Goal: Task Accomplishment & Management: Use online tool/utility

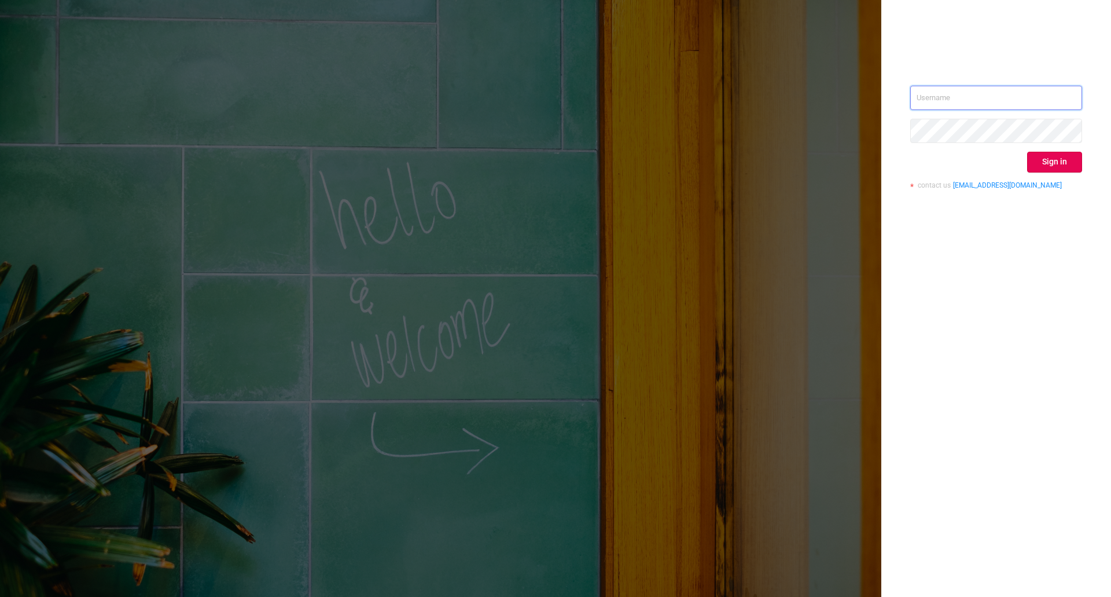
click at [957, 101] on input "text" at bounding box center [996, 98] width 172 height 24
type input "ivans@protected.media"
click at [1081, 159] on button "Sign in" at bounding box center [1054, 162] width 55 height 21
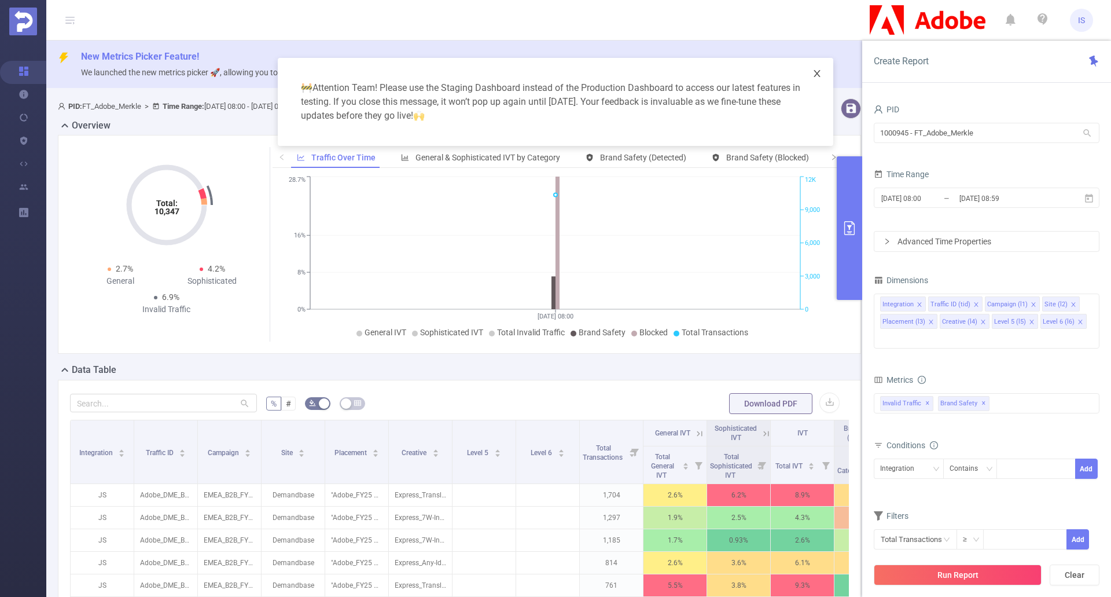
click at [818, 71] on icon "icon: close" at bounding box center [817, 73] width 9 height 9
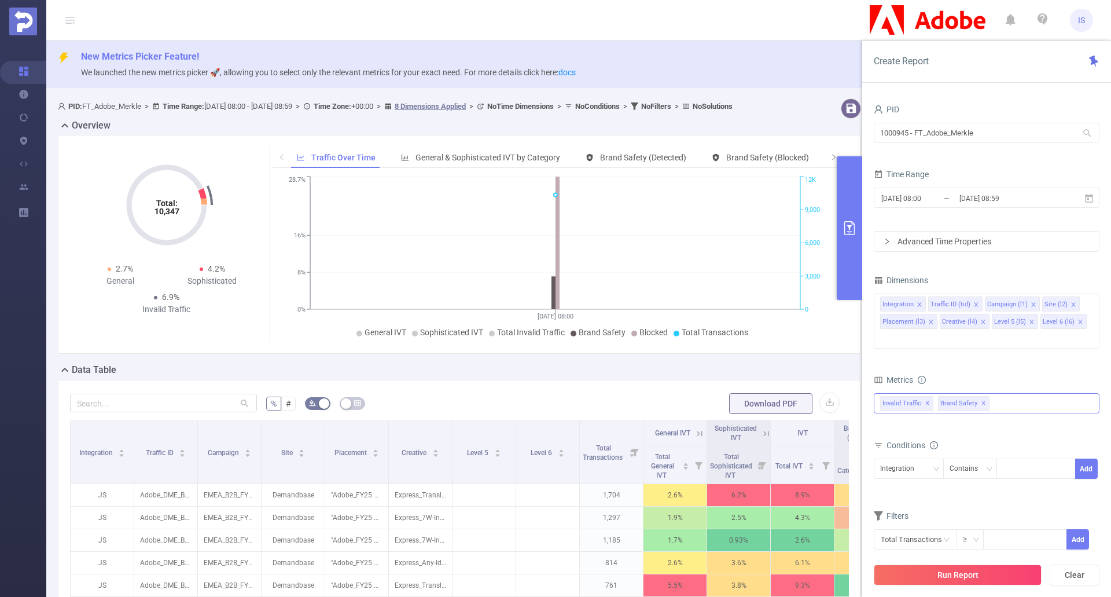
click at [1022, 393] on div "Invalid Traffic ✕ Brand Safety ✕" at bounding box center [987, 403] width 226 height 20
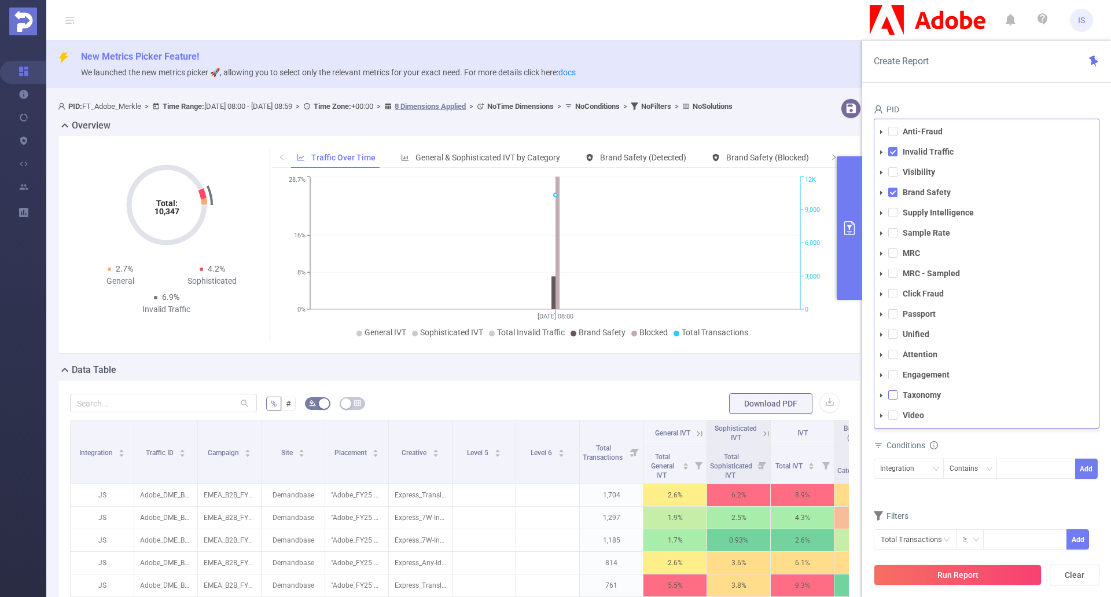
click at [889, 390] on span at bounding box center [892, 394] width 9 height 9
click at [1011, 437] on div "Conditions" at bounding box center [987, 446] width 226 height 19
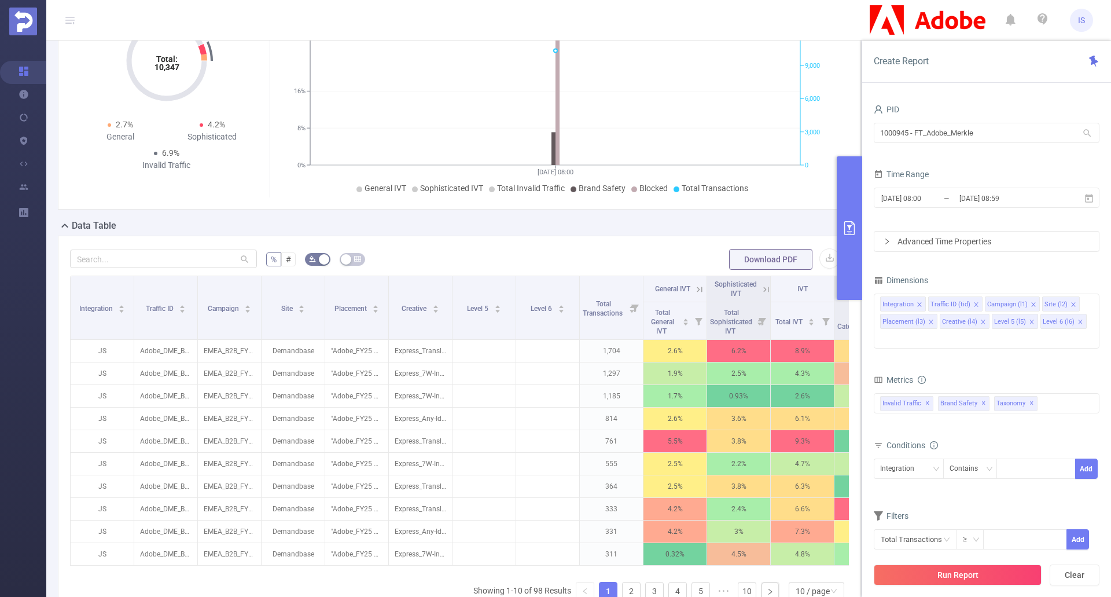
scroll to position [319, 0]
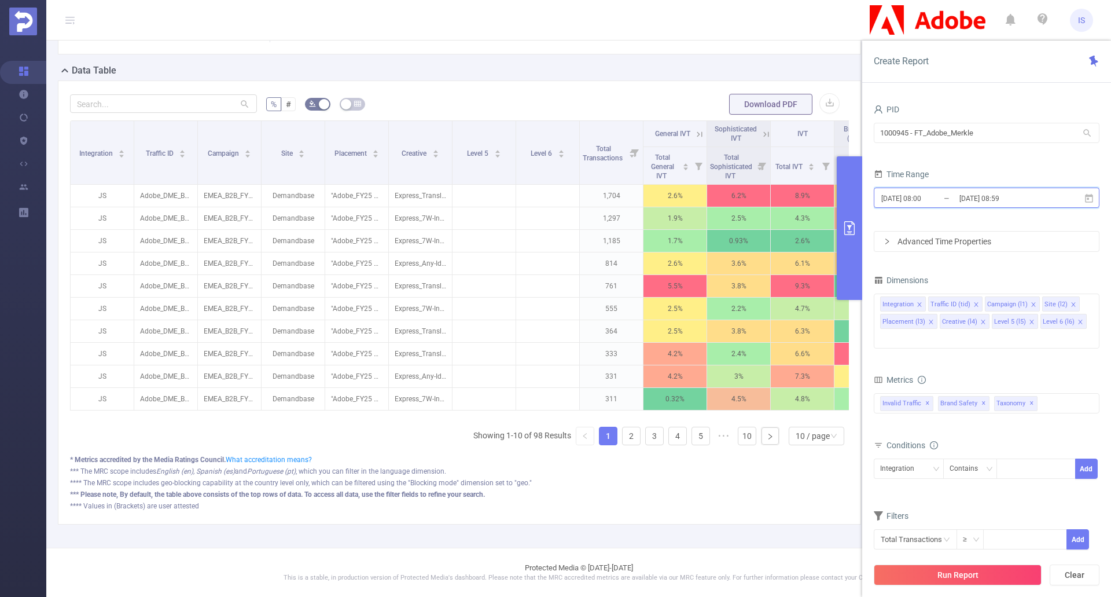
click at [1093, 193] on icon at bounding box center [1089, 198] width 10 height 10
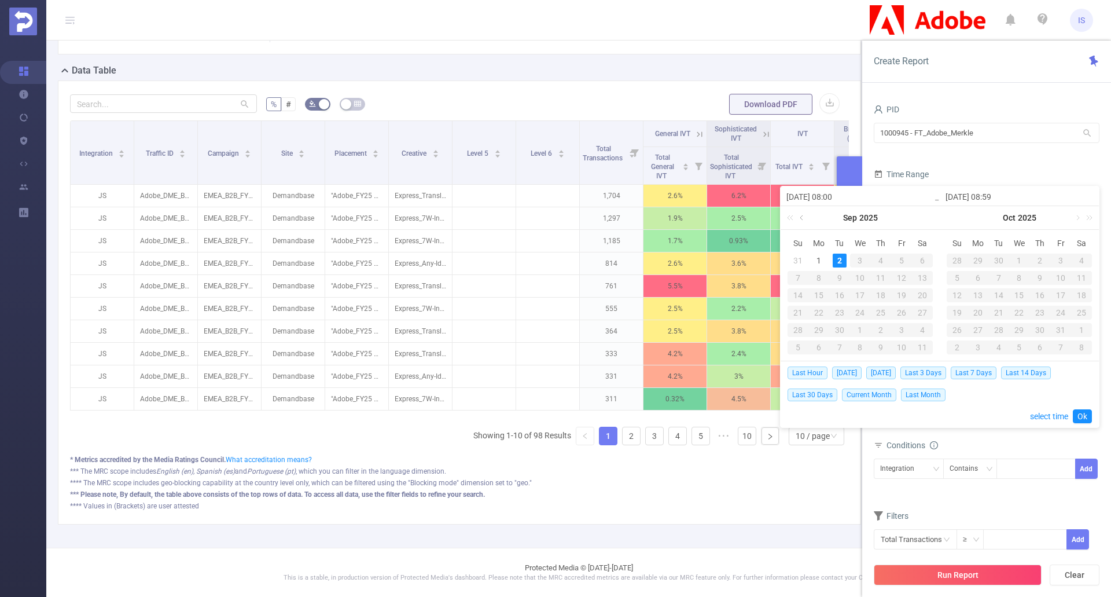
click at [802, 219] on link at bounding box center [803, 217] width 10 height 23
click at [840, 259] on div "1" at bounding box center [840, 260] width 14 height 14
click at [962, 218] on link at bounding box center [962, 217] width 10 height 23
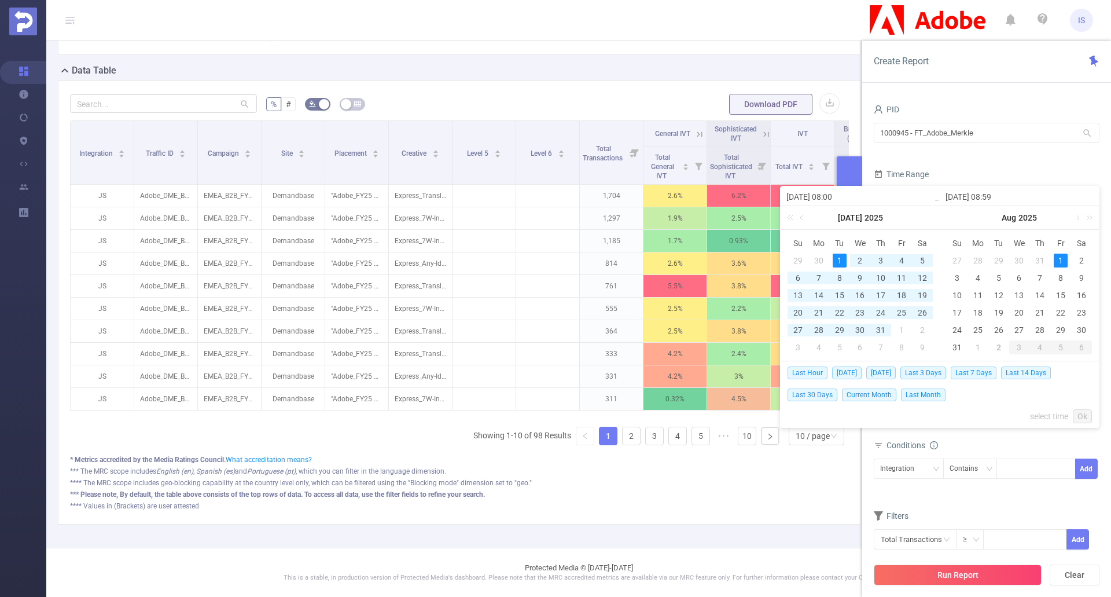
click at [1063, 264] on div "1" at bounding box center [1061, 260] width 14 height 14
type input "[DATE] 08:00"
type input "[DATE] 08:59"
type input "[DATE] 08:00"
type input "[DATE] 08:59"
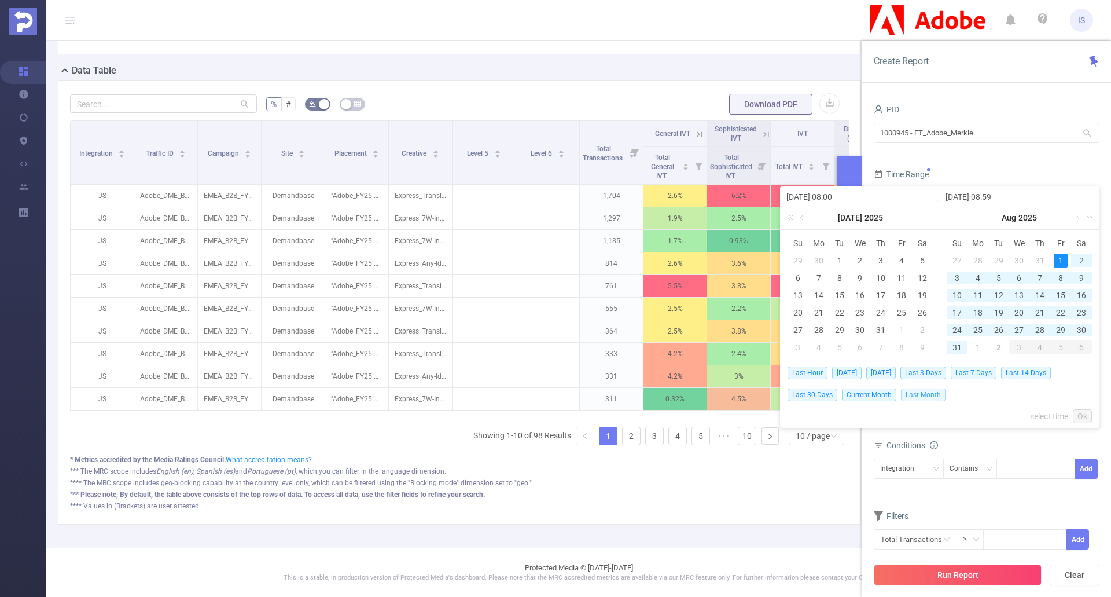
click at [923, 394] on span "Last Month" at bounding box center [923, 394] width 45 height 13
type input "[DATE] 00:00"
type input "[DATE] 23:59"
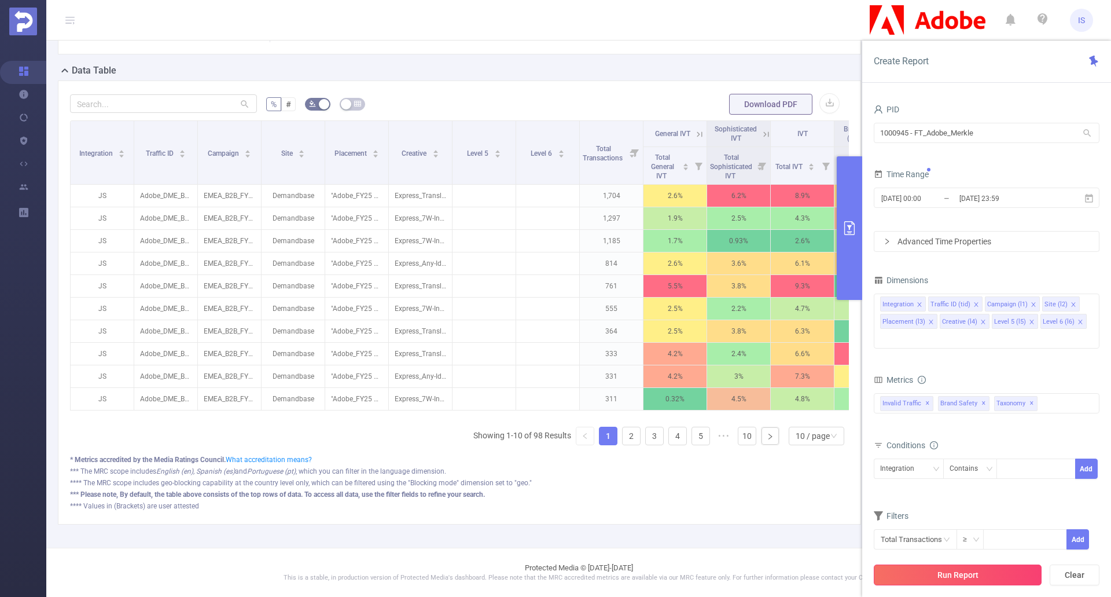
click at [986, 574] on button "Run Report" at bounding box center [958, 574] width 168 height 21
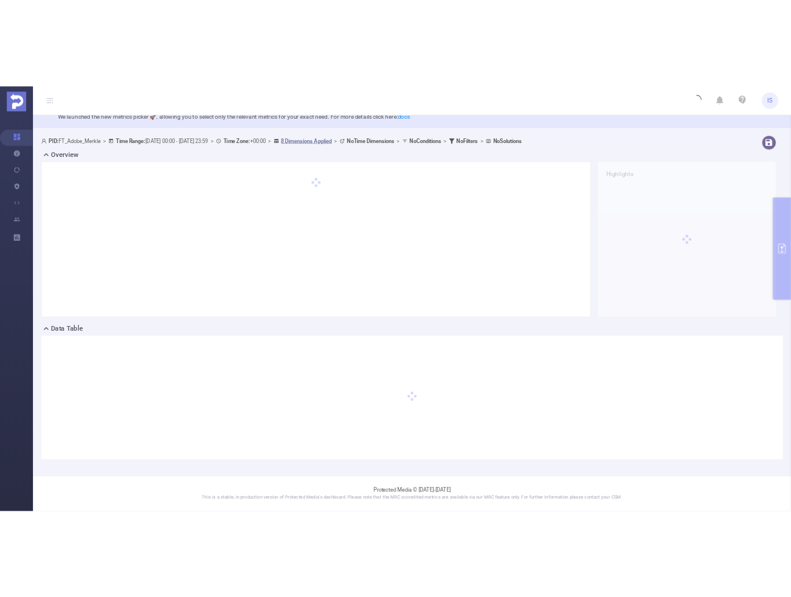
scroll to position [29, 0]
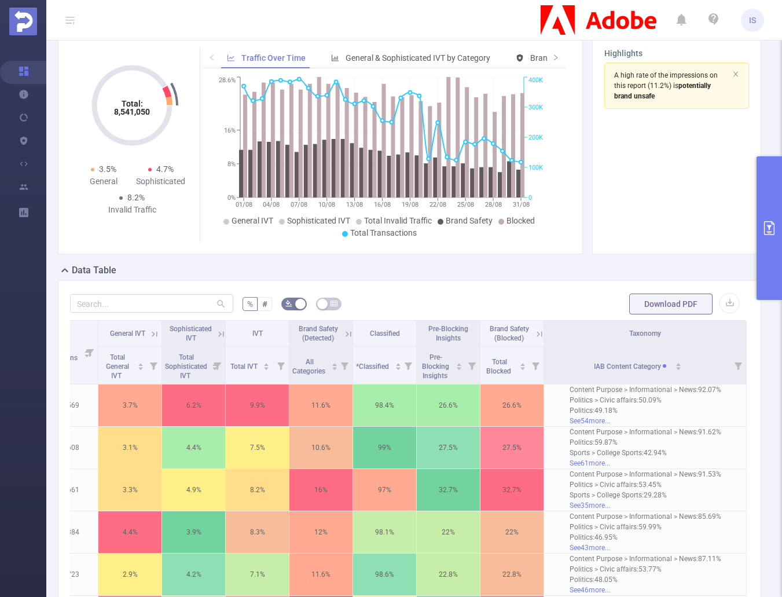
scroll to position [95, 0]
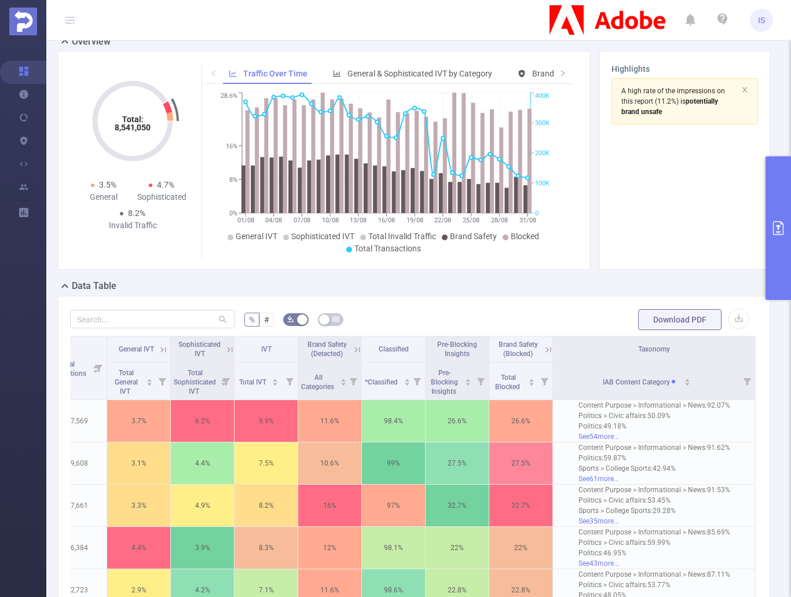
click at [778, 234] on icon "primary" at bounding box center [778, 228] width 14 height 14
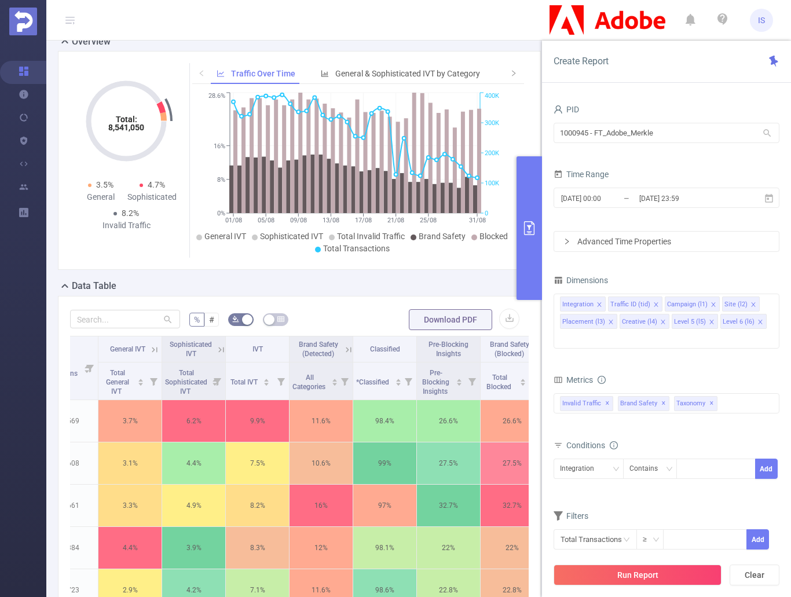
click at [530, 218] on button "primary" at bounding box center [528, 228] width 25 height 144
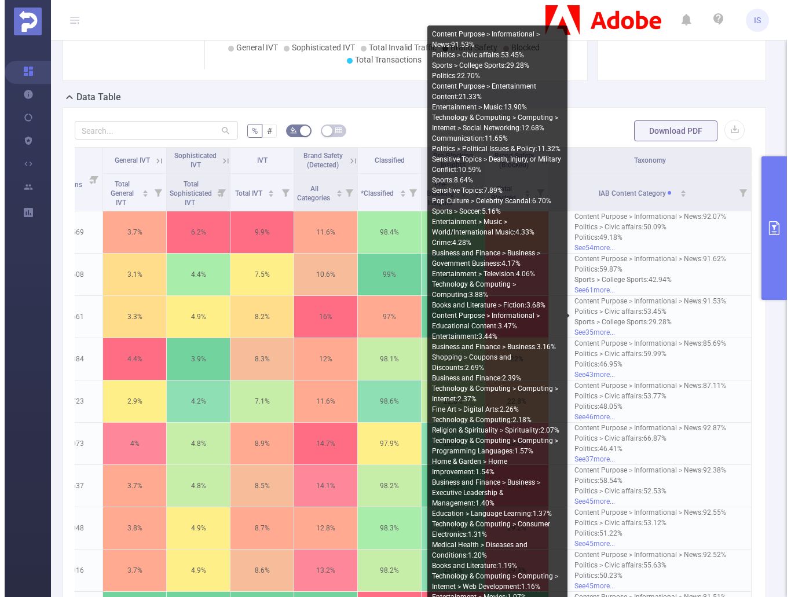
scroll to position [0, 0]
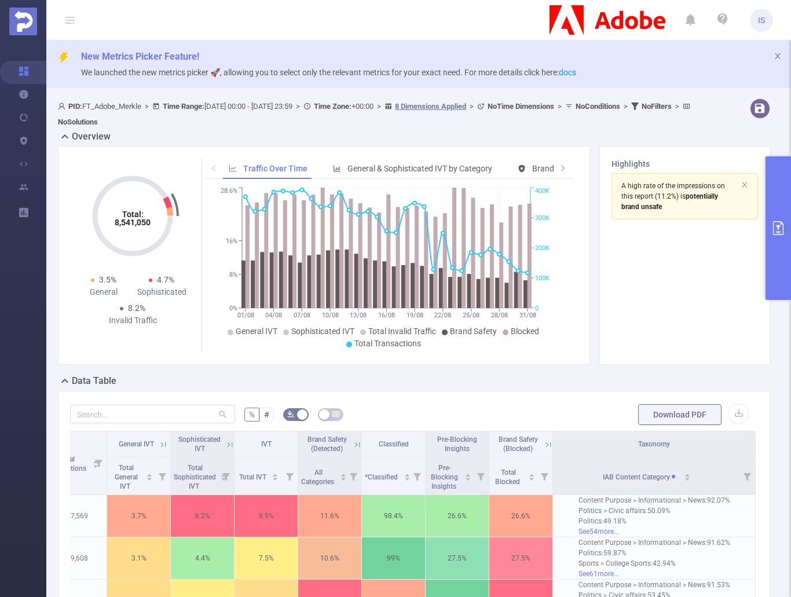
click at [774, 236] on button "primary" at bounding box center [777, 228] width 25 height 144
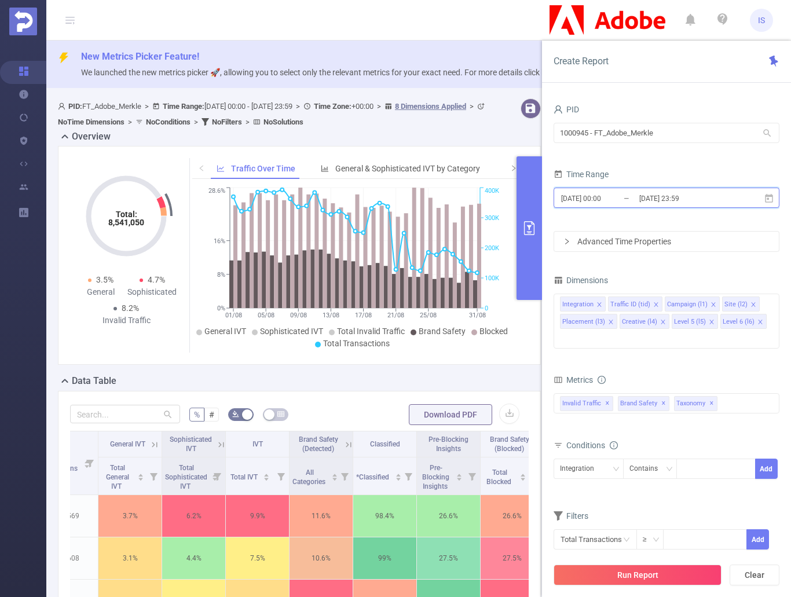
click at [771, 195] on icon at bounding box center [769, 197] width 8 height 9
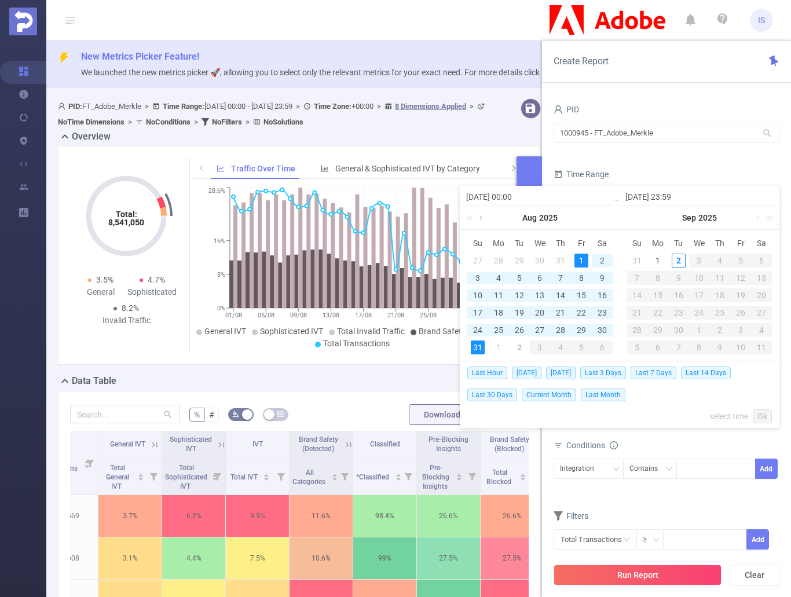
click at [484, 217] on link at bounding box center [482, 217] width 10 height 23
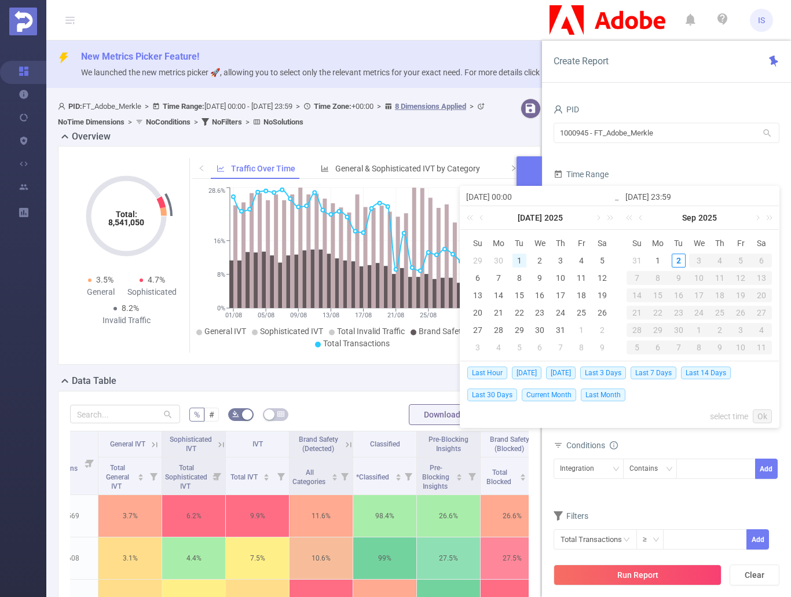
click at [518, 261] on div "1" at bounding box center [519, 260] width 14 height 14
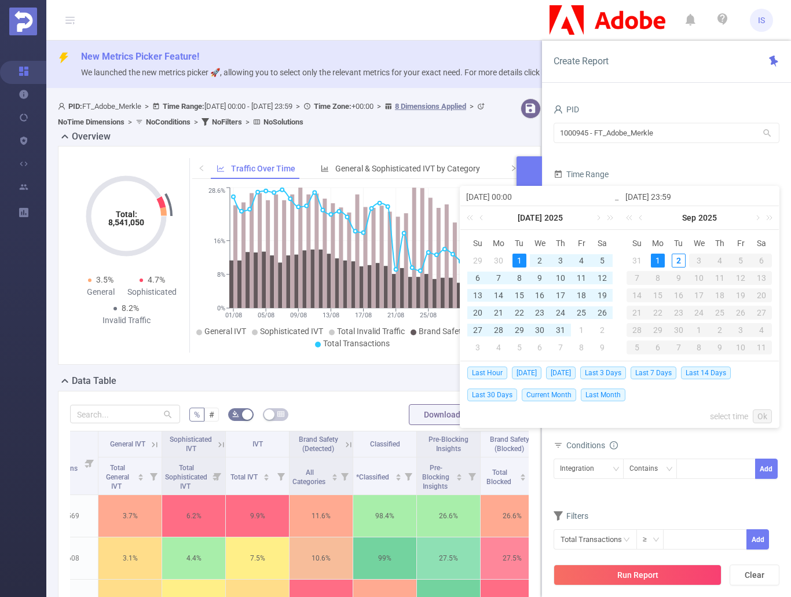
click at [656, 255] on div "1" at bounding box center [658, 260] width 14 height 14
type input "[DATE] 00:00"
type input "[DATE] 23:59"
type input "[DATE] 00:00"
type input "[DATE] 23:59"
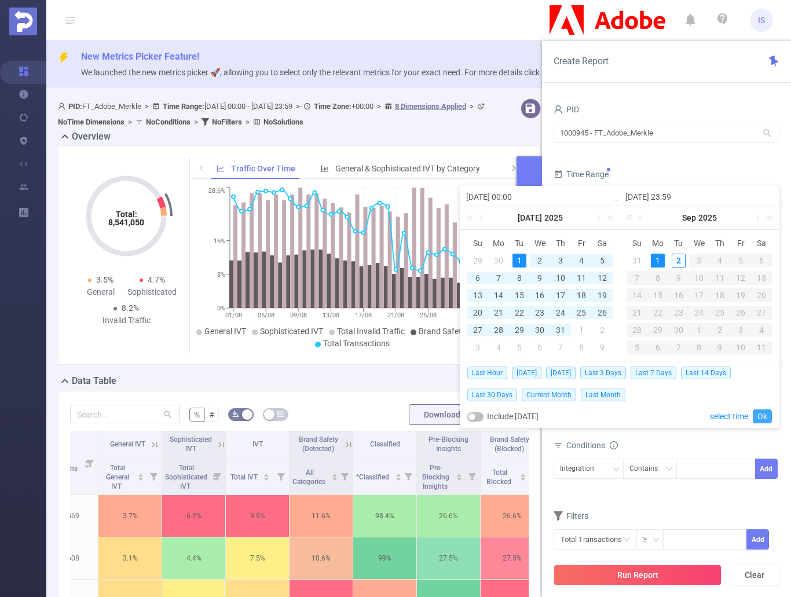
click at [763, 411] on link "Ok" at bounding box center [761, 416] width 19 height 14
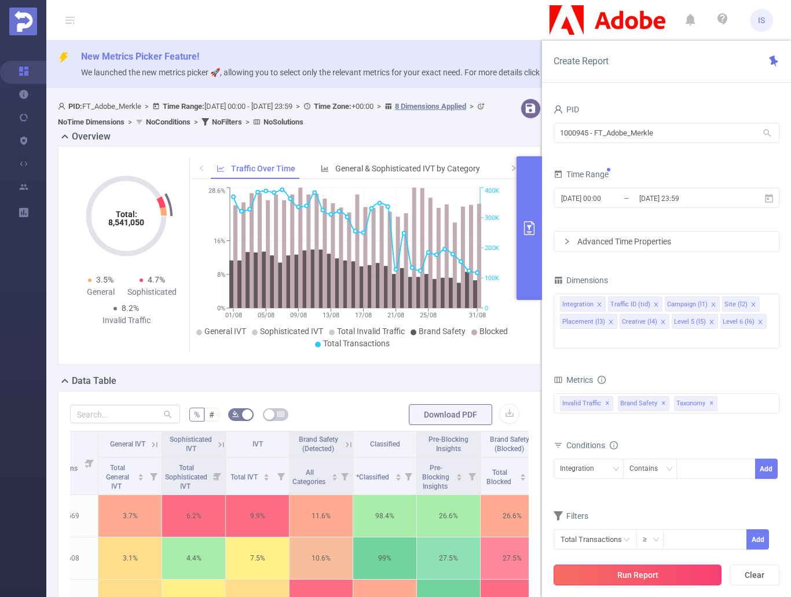
click at [660, 574] on button "Run Report" at bounding box center [637, 574] width 168 height 21
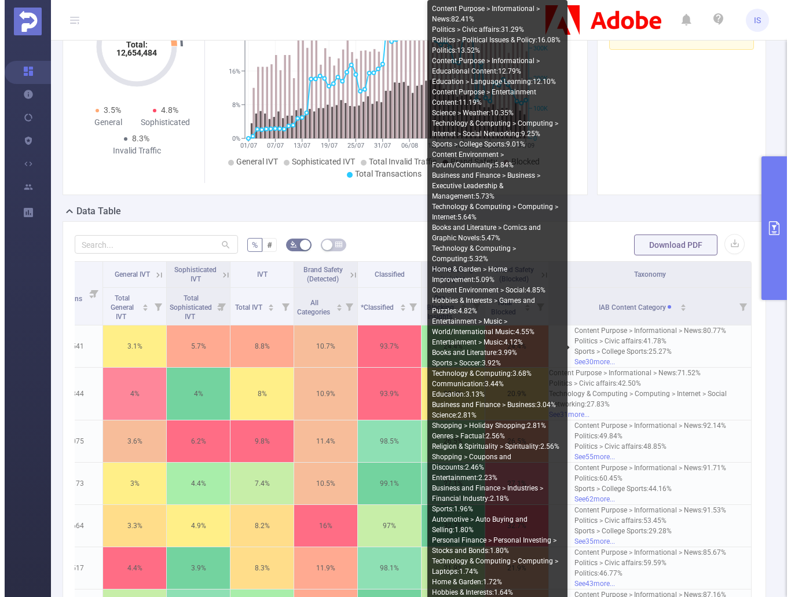
scroll to position [63, 0]
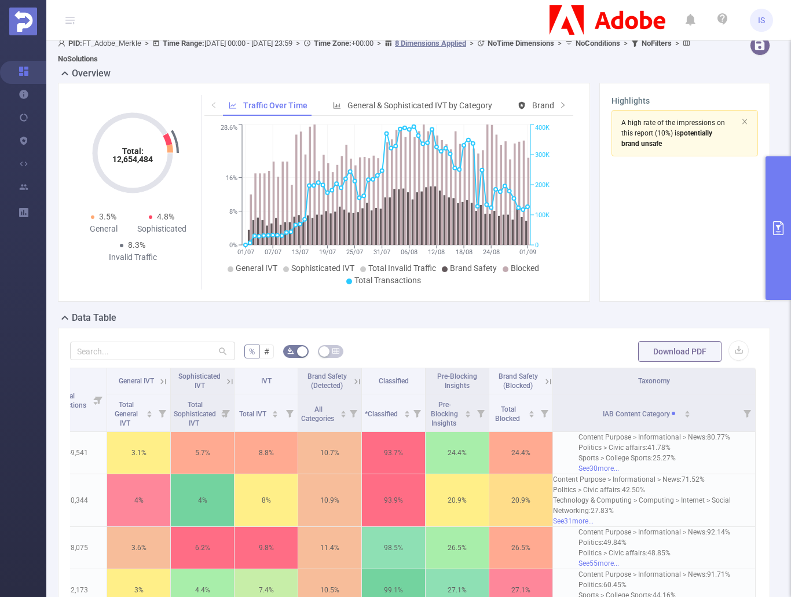
click at [773, 254] on button "primary" at bounding box center [777, 228] width 25 height 144
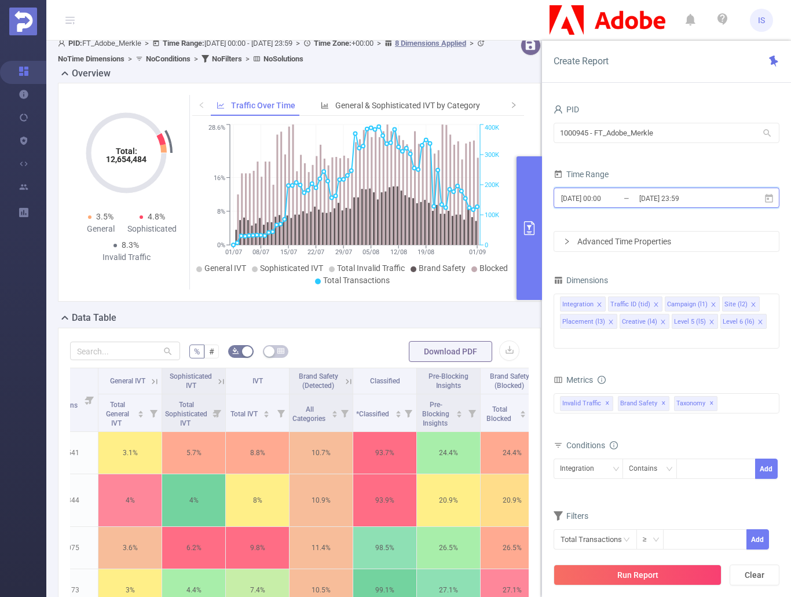
click at [770, 196] on icon at bounding box center [769, 197] width 8 height 9
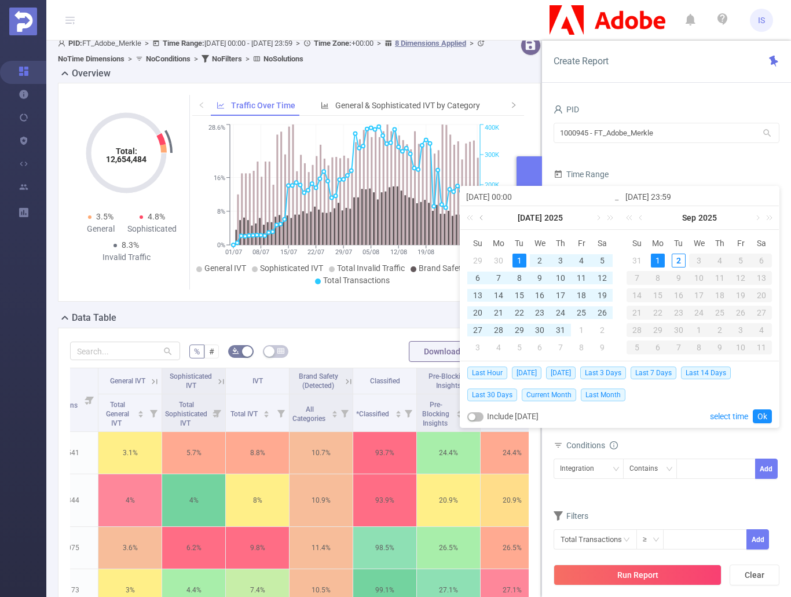
click at [479, 214] on link at bounding box center [482, 217] width 10 height 23
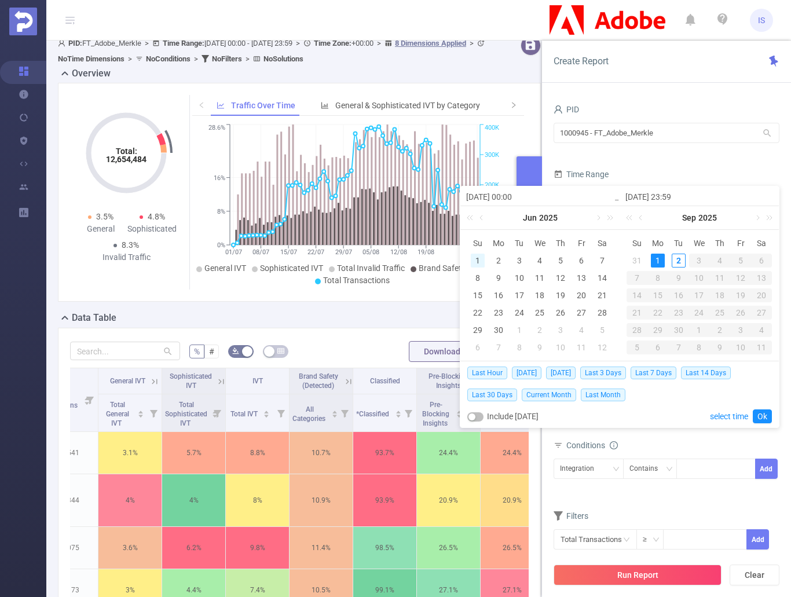
click at [474, 257] on div "1" at bounding box center [478, 260] width 14 height 14
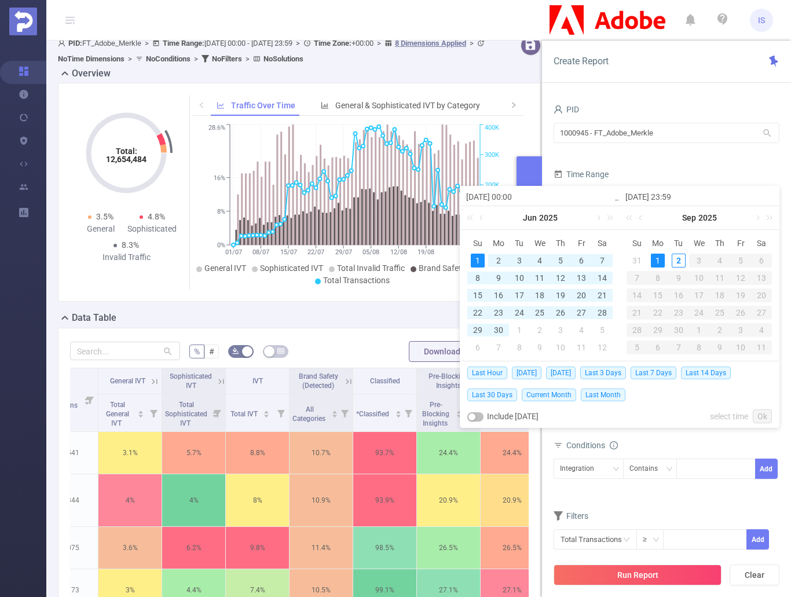
click at [660, 256] on div "1" at bounding box center [658, 260] width 14 height 14
type input "[DATE] 00:00"
click at [763, 409] on link "Ok" at bounding box center [761, 416] width 19 height 14
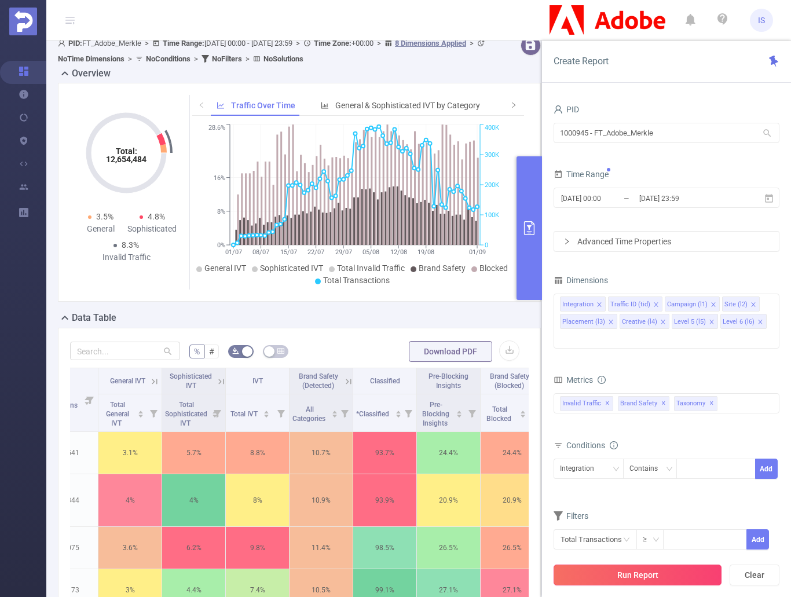
click at [661, 576] on button "Run Report" at bounding box center [637, 574] width 168 height 21
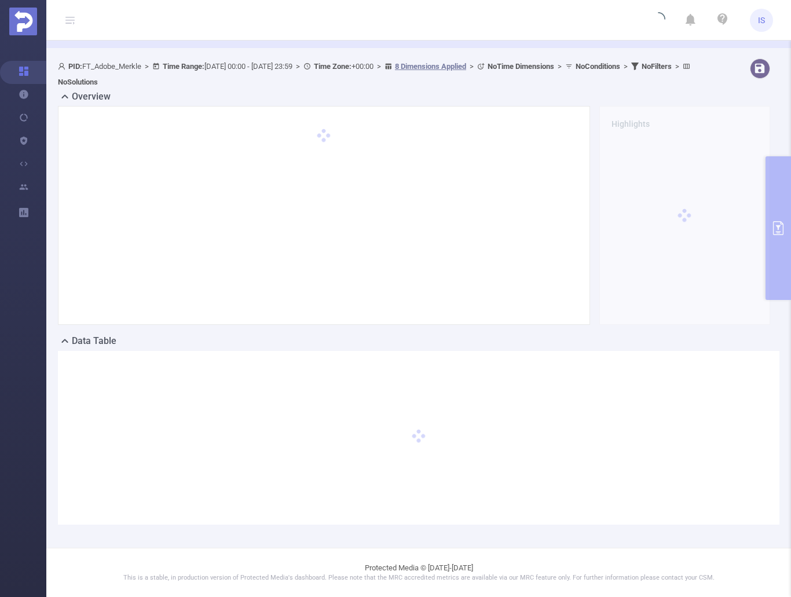
scroll to position [40, 0]
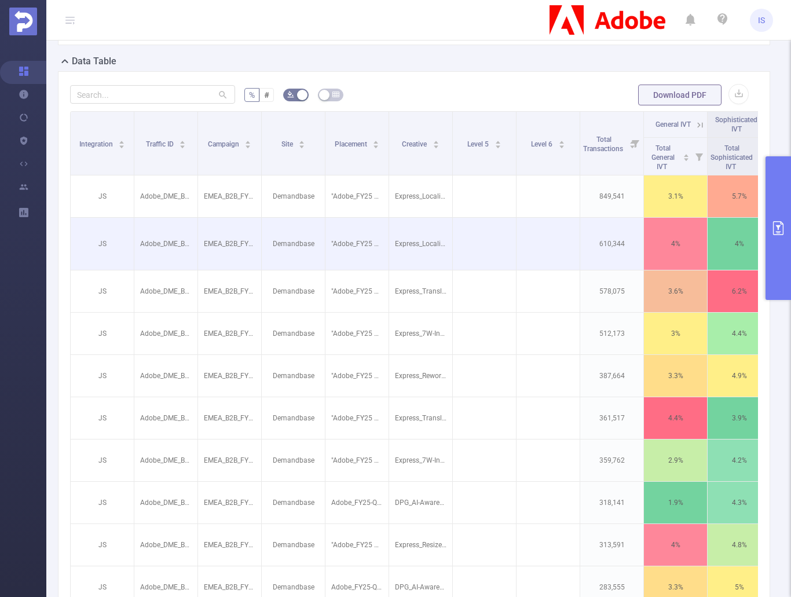
scroll to position [121, 0]
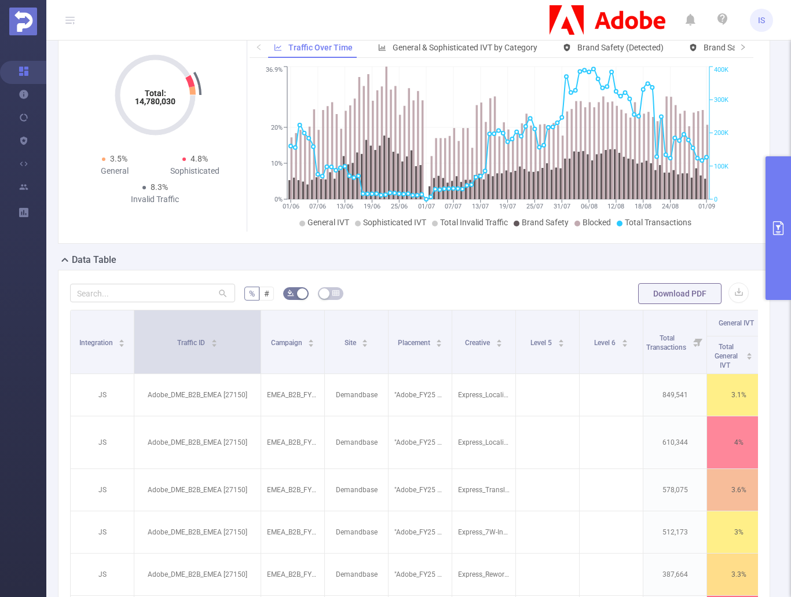
drag, startPoint x: 197, startPoint y: 335, endPoint x: 260, endPoint y: 330, distance: 63.3
click at [260, 330] on span at bounding box center [261, 341] width 6 height 63
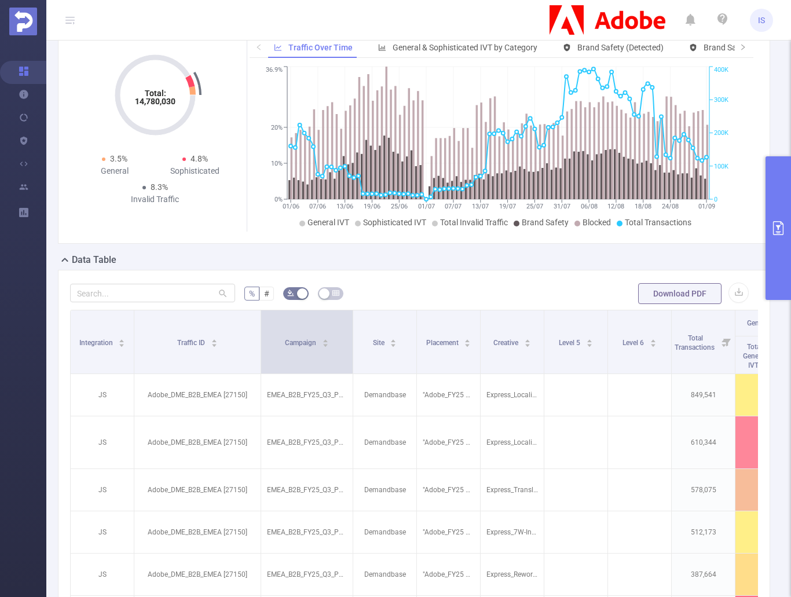
drag, startPoint x: 324, startPoint y: 346, endPoint x: 350, endPoint y: 355, distance: 27.3
click at [350, 355] on span at bounding box center [353, 341] width 6 height 63
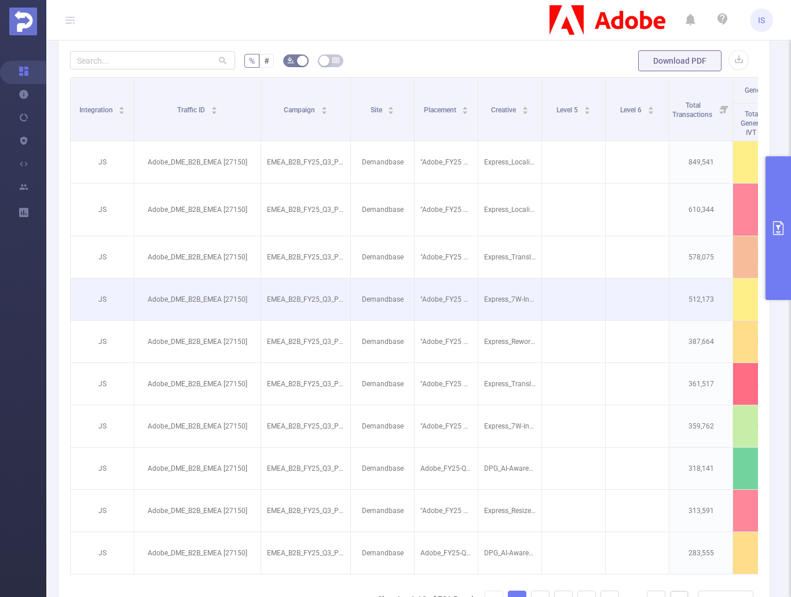
scroll to position [352, 0]
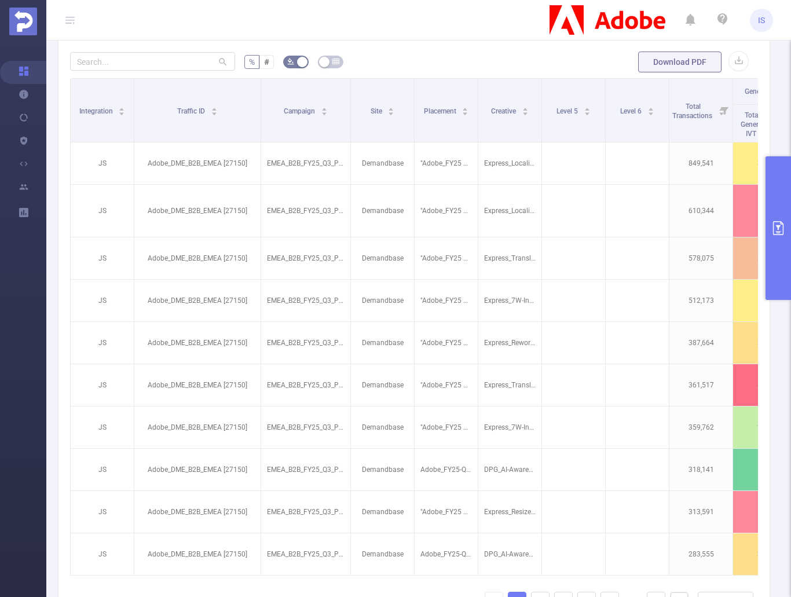
click at [785, 231] on button "primary" at bounding box center [777, 228] width 25 height 144
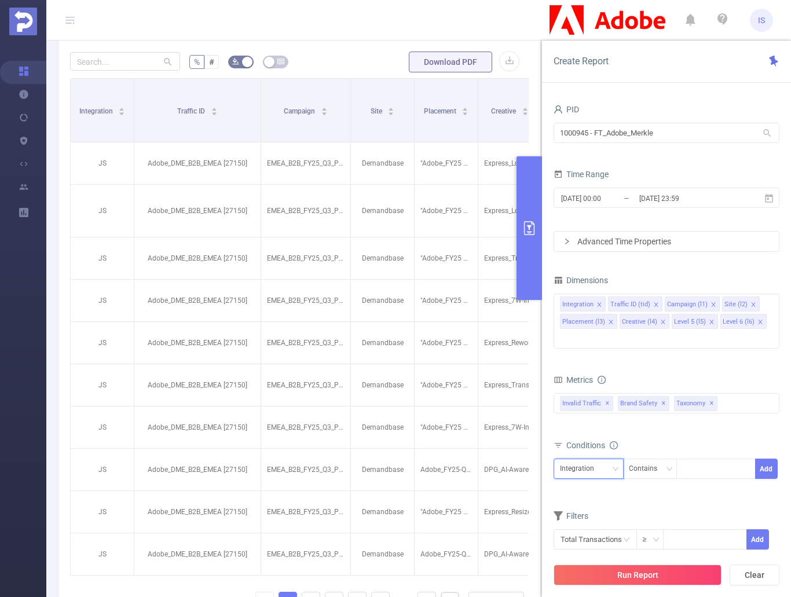
click at [594, 459] on div "Integration" at bounding box center [581, 468] width 42 height 19
click at [601, 338] on li "Campaign (l1)" at bounding box center [588, 337] width 70 height 19
click at [712, 459] on div at bounding box center [715, 468] width 67 height 19
type input "FY_24"
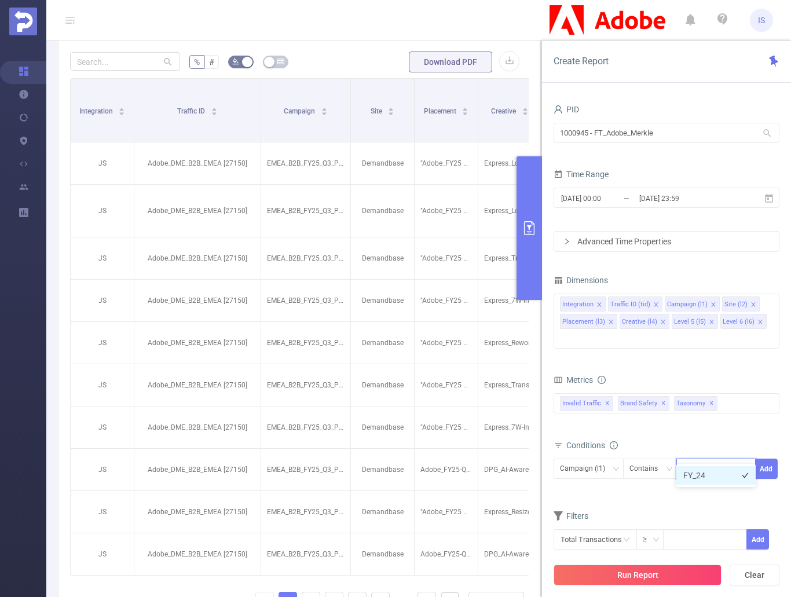
click at [725, 476] on li "FY_24" at bounding box center [715, 475] width 79 height 19
click at [764, 458] on button "Add" at bounding box center [766, 468] width 23 height 20
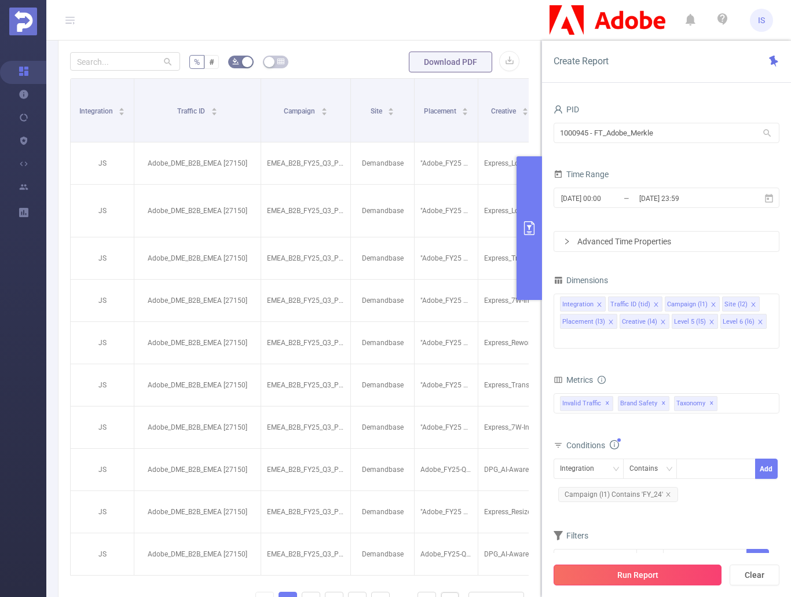
click at [652, 574] on button "Run Report" at bounding box center [637, 574] width 168 height 21
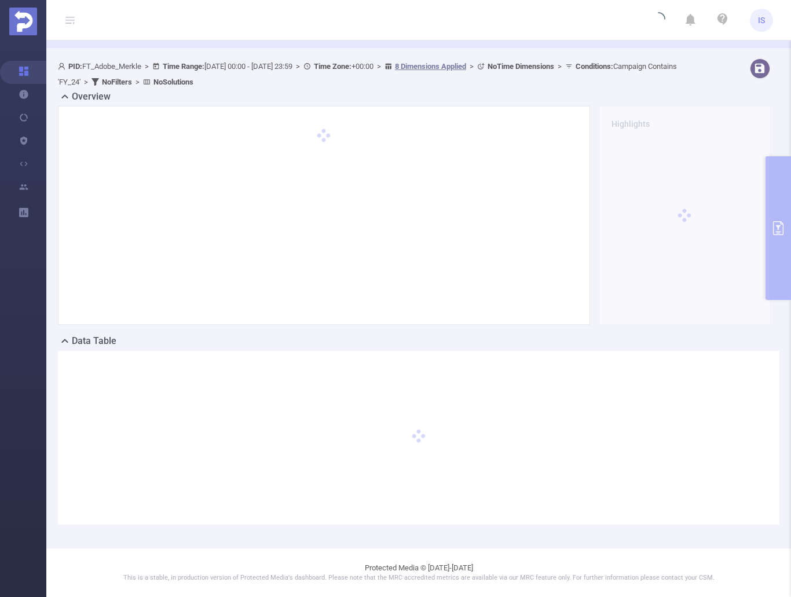
scroll to position [40, 0]
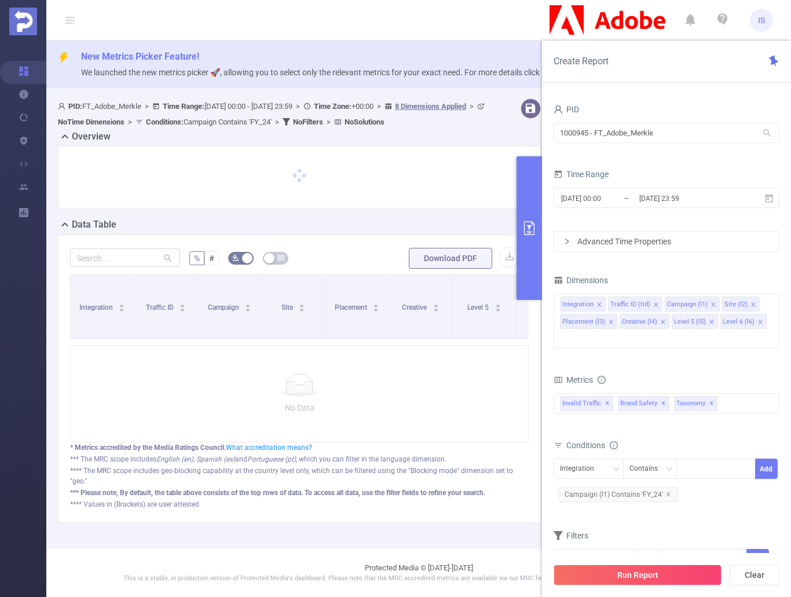
scroll to position [23, 0]
click at [666, 491] on icon "icon: close" at bounding box center [668, 494] width 6 height 6
click at [695, 459] on div at bounding box center [715, 468] width 67 height 19
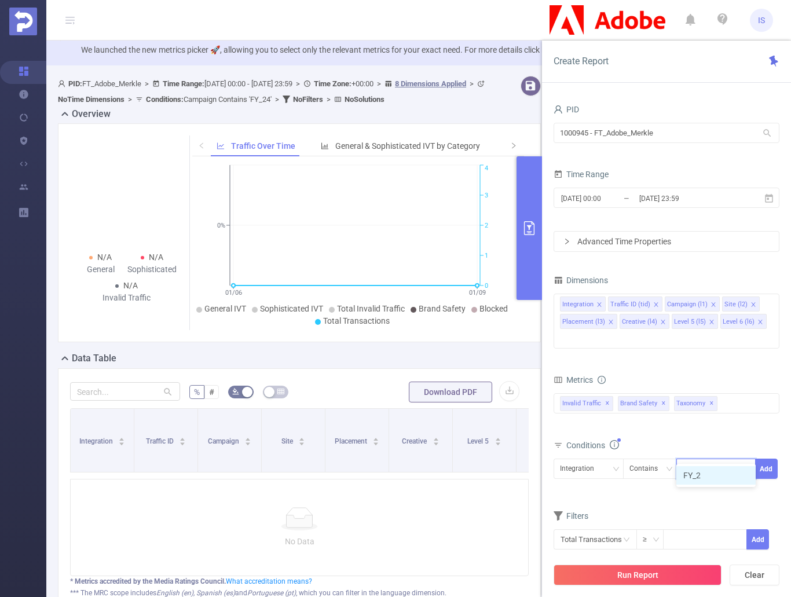
type input "FY_25"
click at [707, 473] on li "FY_25" at bounding box center [715, 475] width 79 height 19
click at [646, 508] on div "Filters" at bounding box center [666, 517] width 226 height 19
click at [606, 459] on div "Integration" at bounding box center [588, 468] width 57 height 19
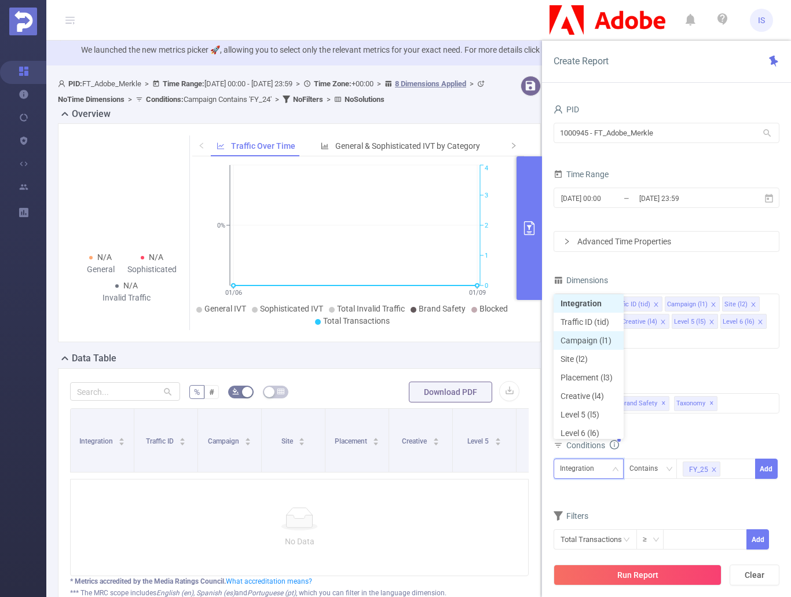
scroll to position [6, 0]
click at [595, 338] on li "Campaign (l1)" at bounding box center [588, 337] width 70 height 19
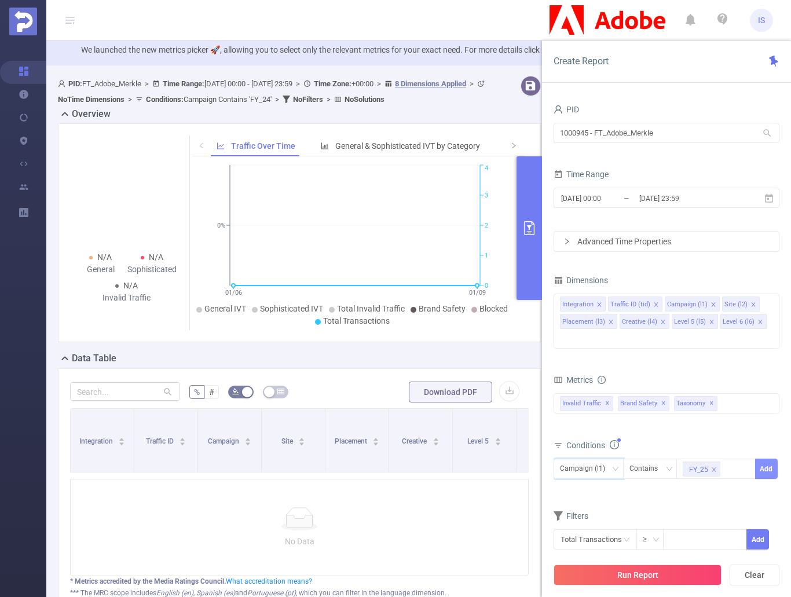
click at [766, 458] on button "Add" at bounding box center [766, 468] width 23 height 20
click at [657, 577] on button "Run Report" at bounding box center [637, 574] width 168 height 21
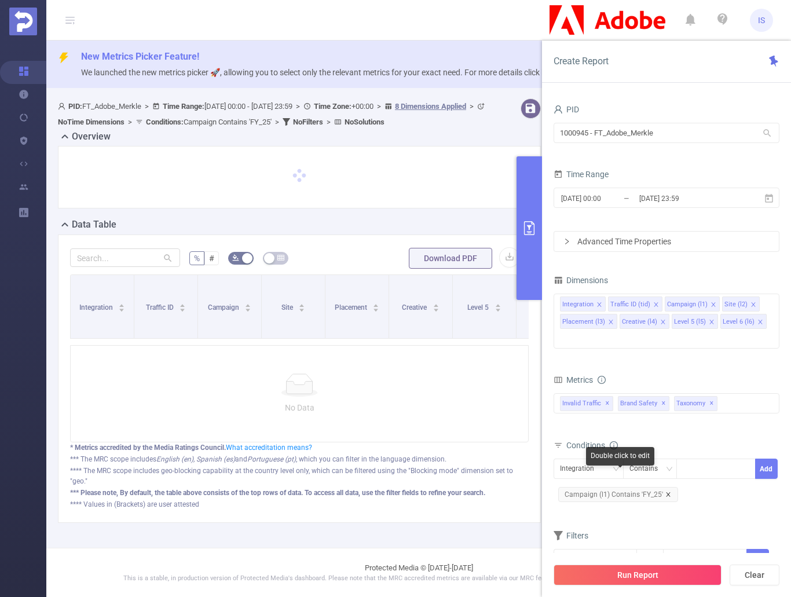
click at [665, 491] on icon "icon: close" at bounding box center [668, 494] width 6 height 6
drag, startPoint x: 649, startPoint y: 572, endPoint x: 757, endPoint y: 554, distance: 109.6
click at [649, 572] on button "Run Report" at bounding box center [637, 574] width 168 height 21
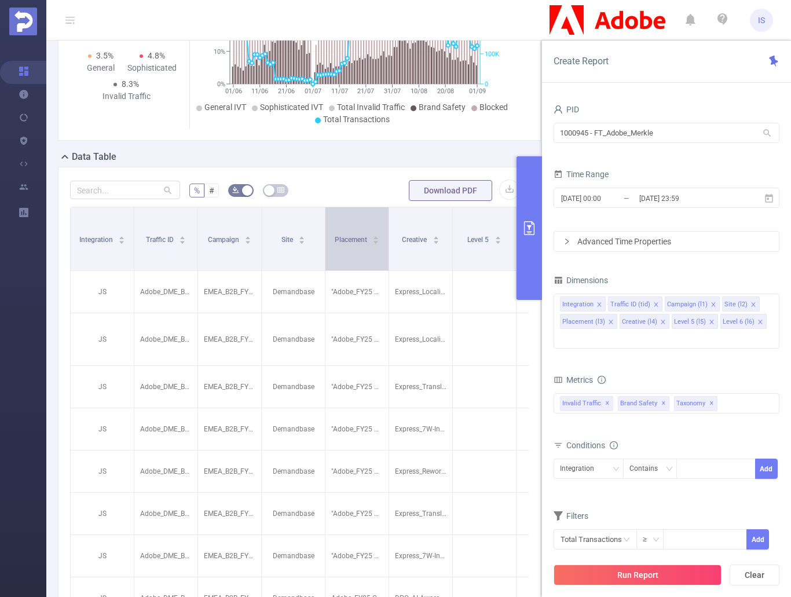
scroll to position [289, 0]
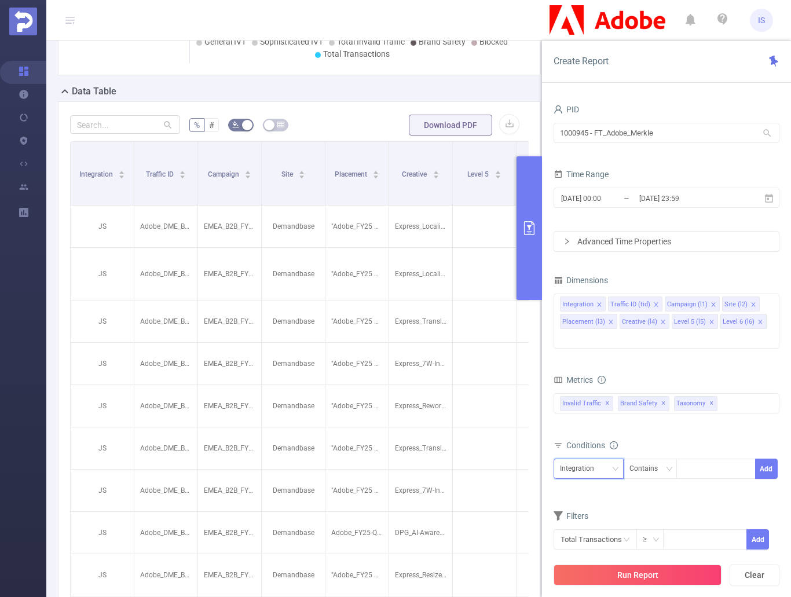
click at [603, 459] on div "Integration" at bounding box center [588, 468] width 57 height 19
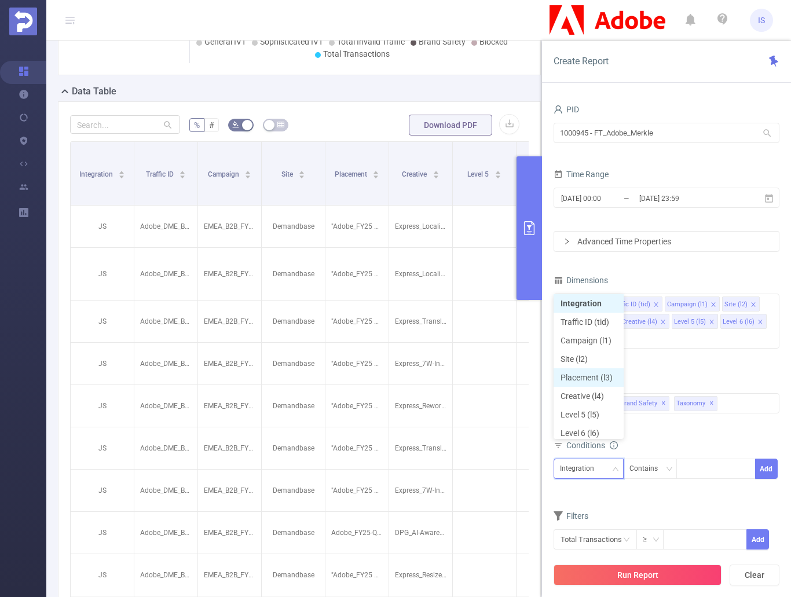
scroll to position [6, 0]
click at [584, 369] on li "Placement (l3)" at bounding box center [588, 374] width 70 height 19
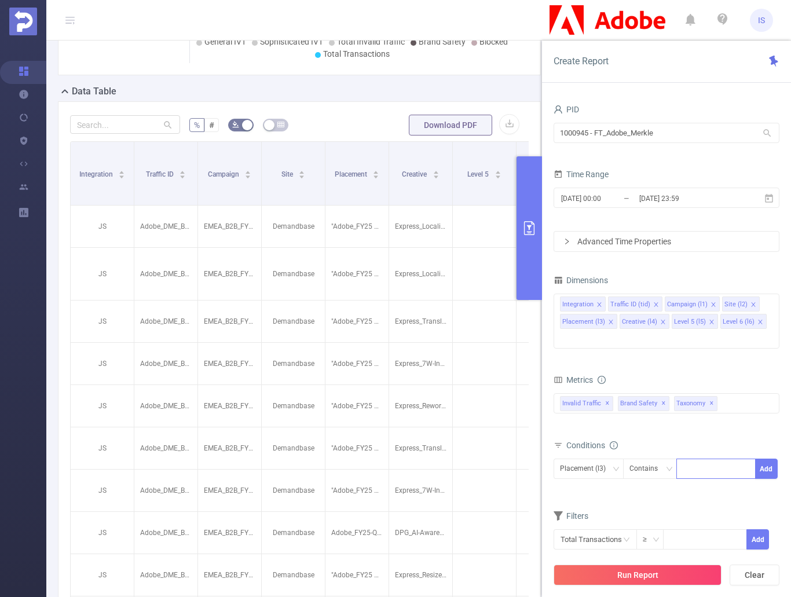
click at [705, 459] on div at bounding box center [715, 468] width 67 height 19
type input "FY_24"
click at [732, 465] on ul "FY_24" at bounding box center [715, 475] width 79 height 23
click at [729, 475] on li "FY_24" at bounding box center [715, 475] width 79 height 19
click at [771, 458] on button "Add" at bounding box center [766, 468] width 23 height 20
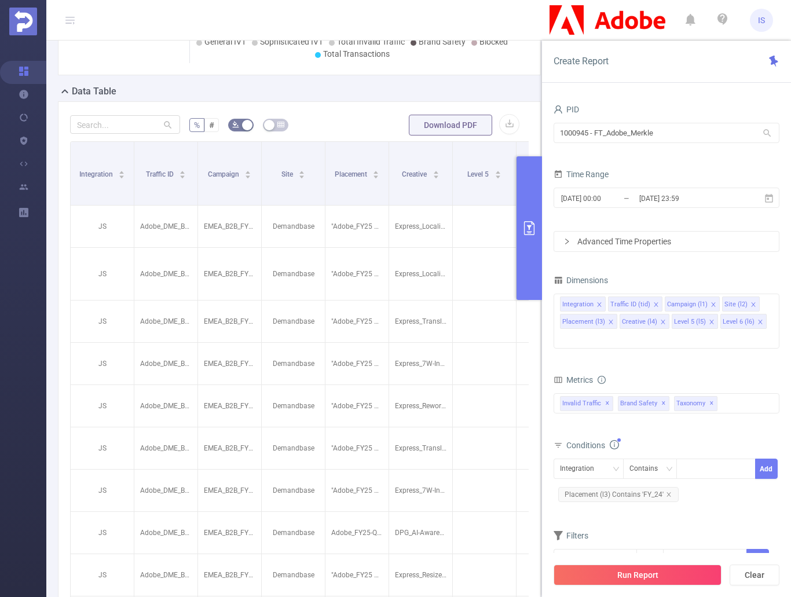
click at [667, 578] on button "Run Report" at bounding box center [637, 574] width 168 height 21
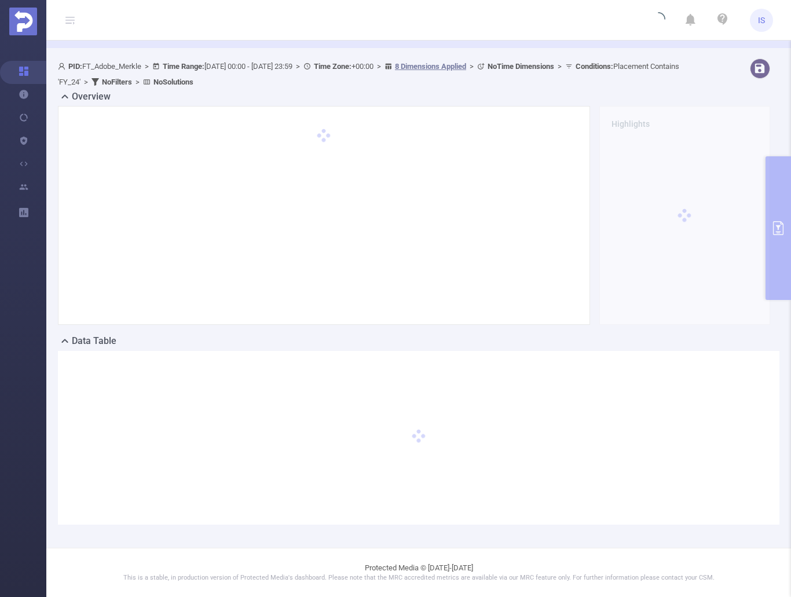
scroll to position [40, 0]
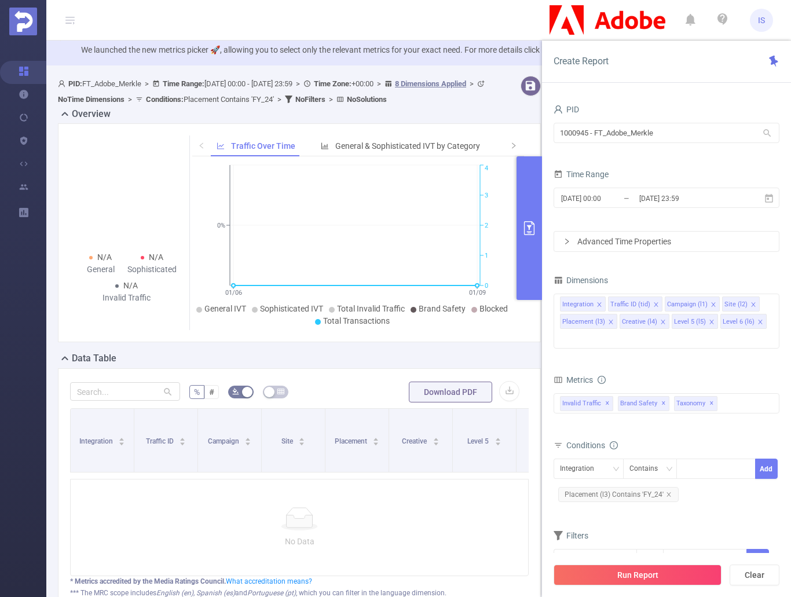
scroll to position [40, 0]
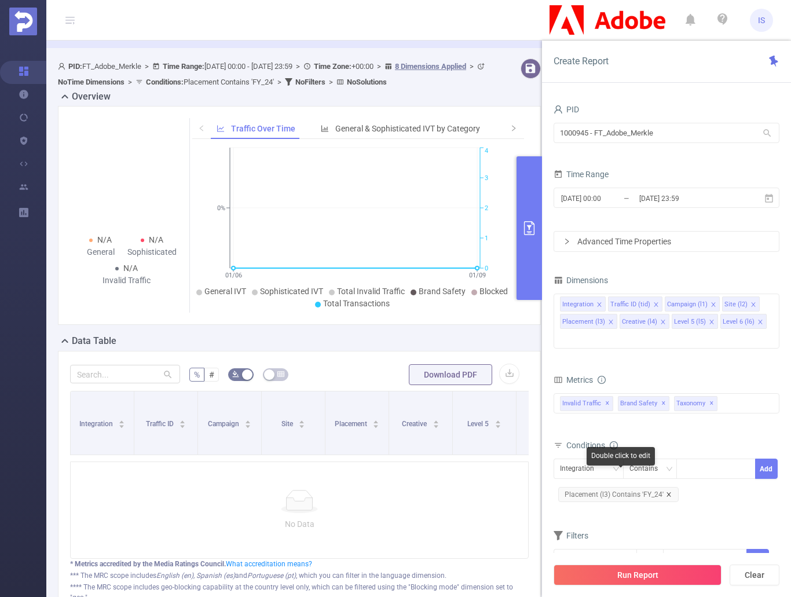
click at [667, 491] on icon "icon: close" at bounding box center [669, 494] width 6 height 6
click at [604, 459] on div "Integration" at bounding box center [588, 468] width 57 height 19
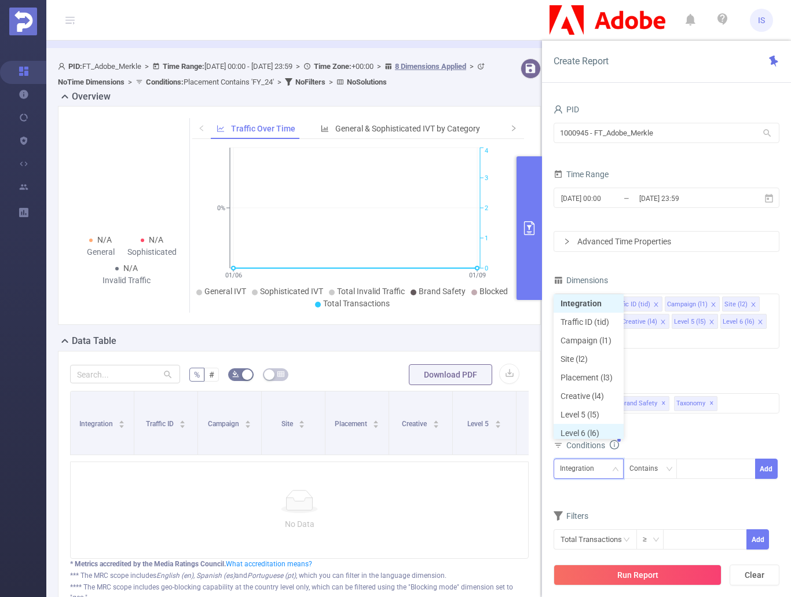
scroll to position [6, 0]
click at [587, 370] on li "Placement (l3)" at bounding box center [588, 374] width 70 height 19
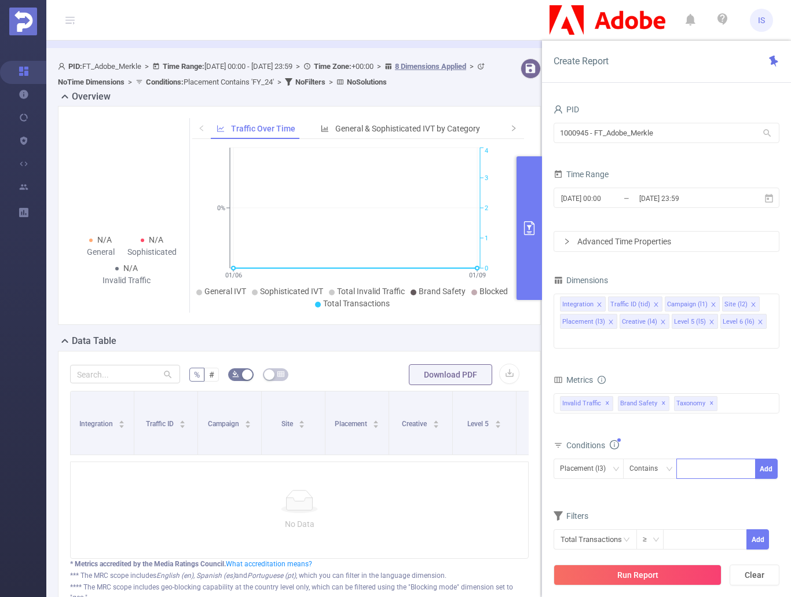
click at [715, 459] on div at bounding box center [715, 468] width 67 height 19
type input "FY_25"
click at [708, 476] on li "FY_25" at bounding box center [715, 475] width 79 height 19
click at [769, 460] on button "Add" at bounding box center [766, 468] width 23 height 20
click at [642, 572] on button "Run Report" at bounding box center [637, 574] width 168 height 21
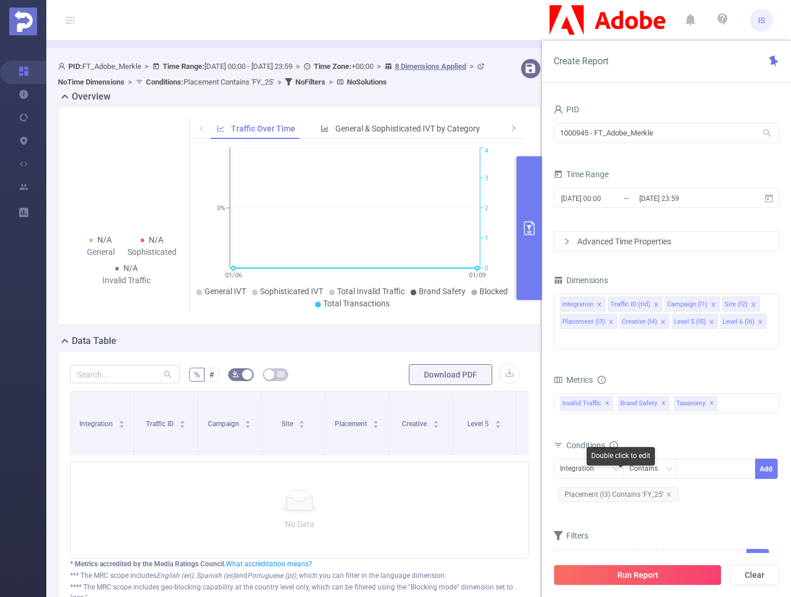
click at [673, 487] on span "Placement (l3) Contains 'FY_25'" at bounding box center [618, 494] width 120 height 15
click at [667, 491] on icon "icon: close" at bounding box center [669, 494] width 6 height 6
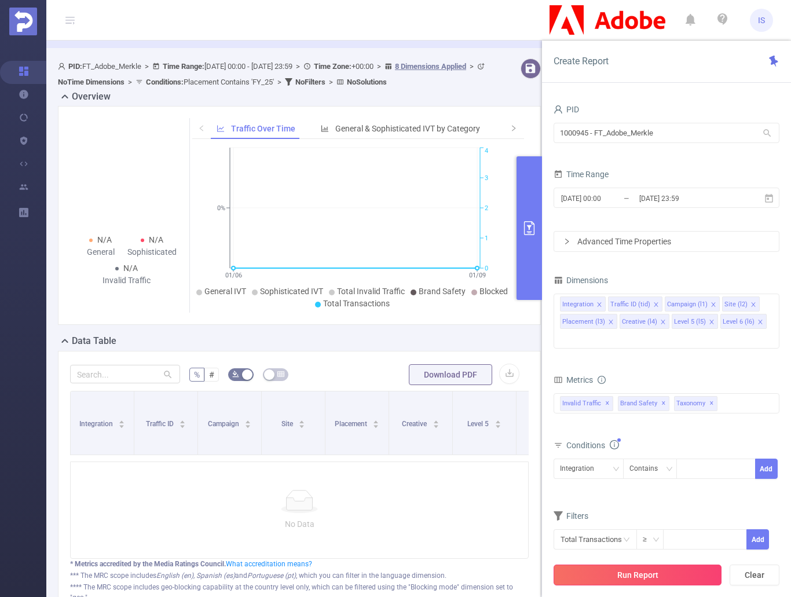
click at [644, 576] on button "Run Report" at bounding box center [637, 574] width 168 height 21
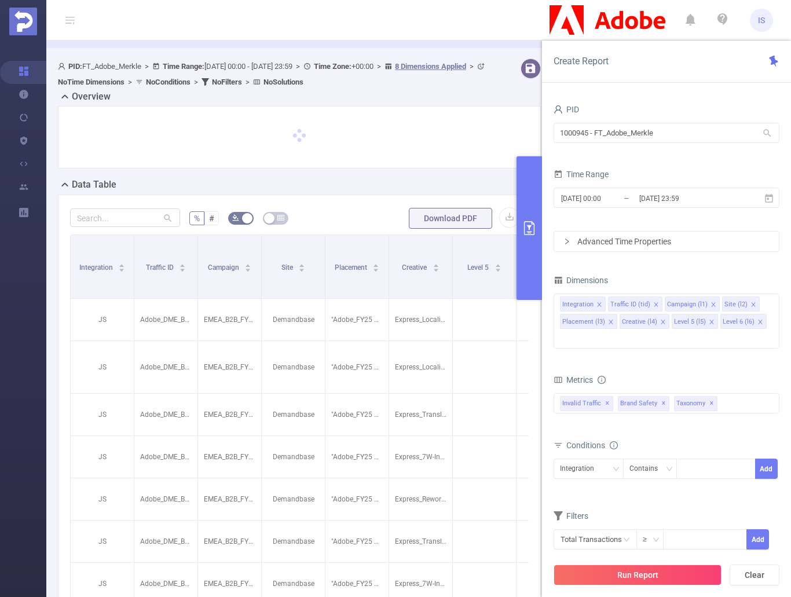
click at [534, 233] on icon "primary" at bounding box center [529, 228] width 10 height 14
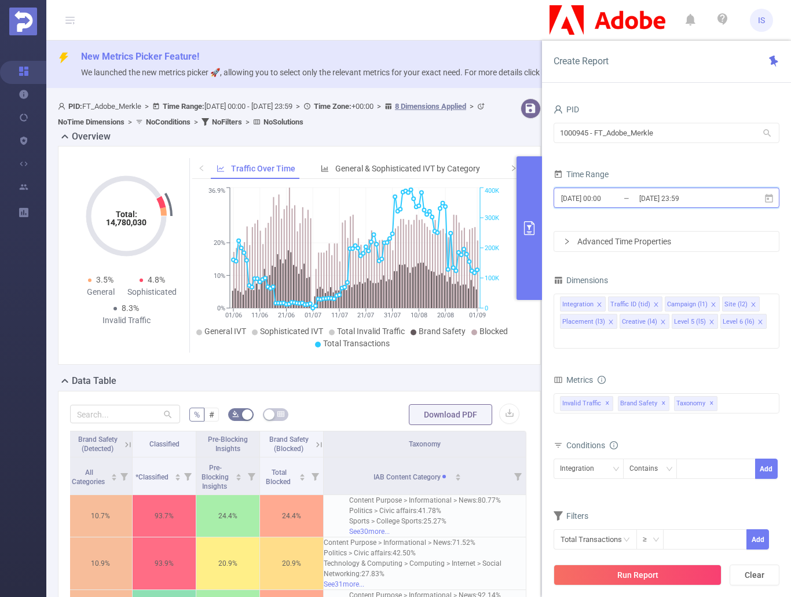
click at [769, 197] on icon at bounding box center [768, 198] width 10 height 10
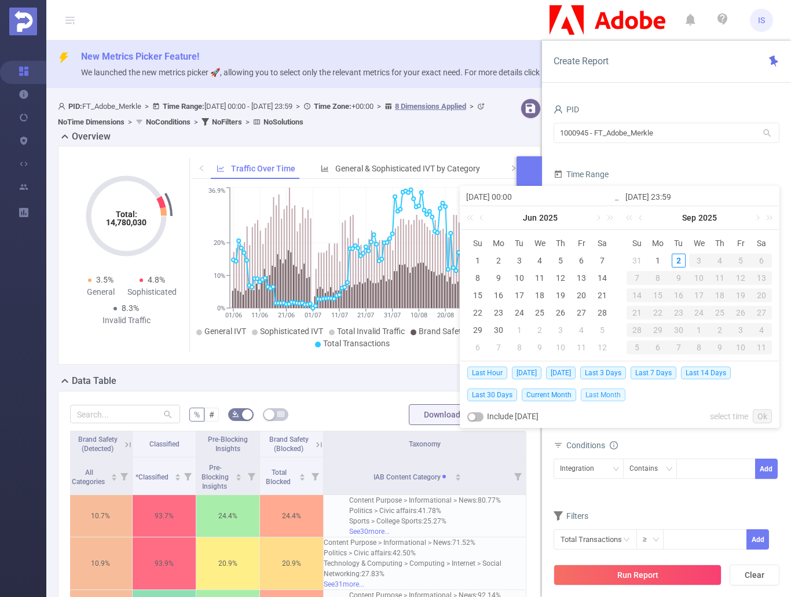
click at [606, 392] on span "Last Month" at bounding box center [602, 394] width 45 height 13
type input "[DATE] 00:00"
type input "[DATE] 23:59"
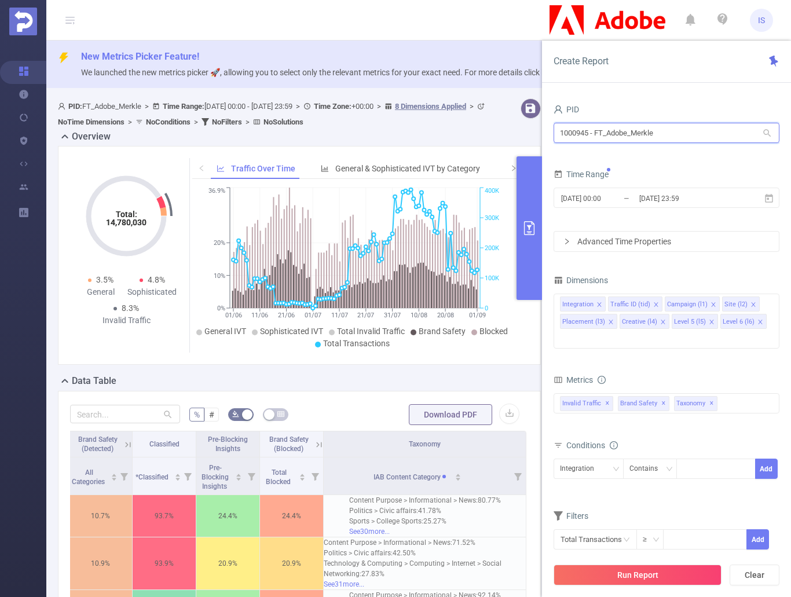
drag, startPoint x: 680, startPoint y: 133, endPoint x: 535, endPoint y: 126, distance: 144.8
click at [535, 126] on section "PID: FT_Adobe_Merkle > Time Range: [DATE] 00:00 - [DATE] 23:59 > Time Zone: +00…" at bounding box center [418, 585] width 744 height 982
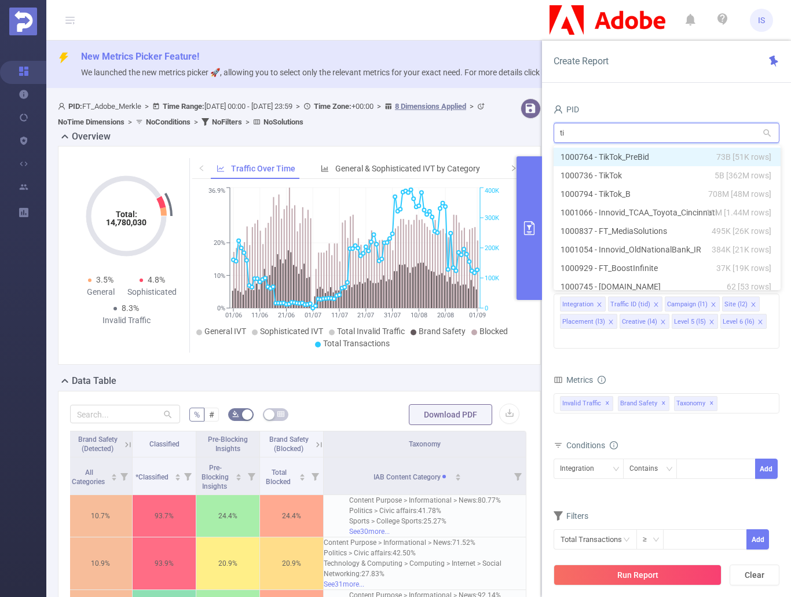
type input "tik"
click at [637, 155] on li "1000764 - TikTok_PreBid 73B [51K rows]" at bounding box center [666, 157] width 226 height 19
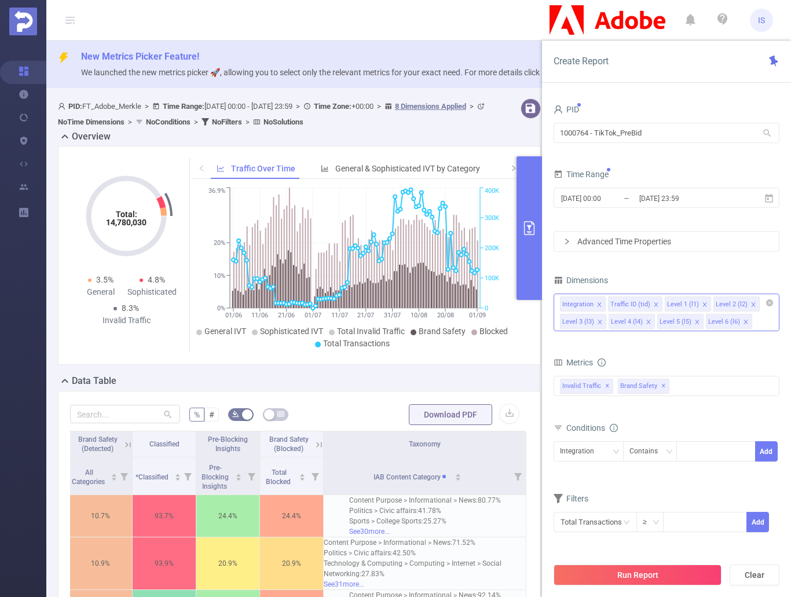
click at [748, 320] on li "Level 6 (l6)" at bounding box center [728, 321] width 46 height 15
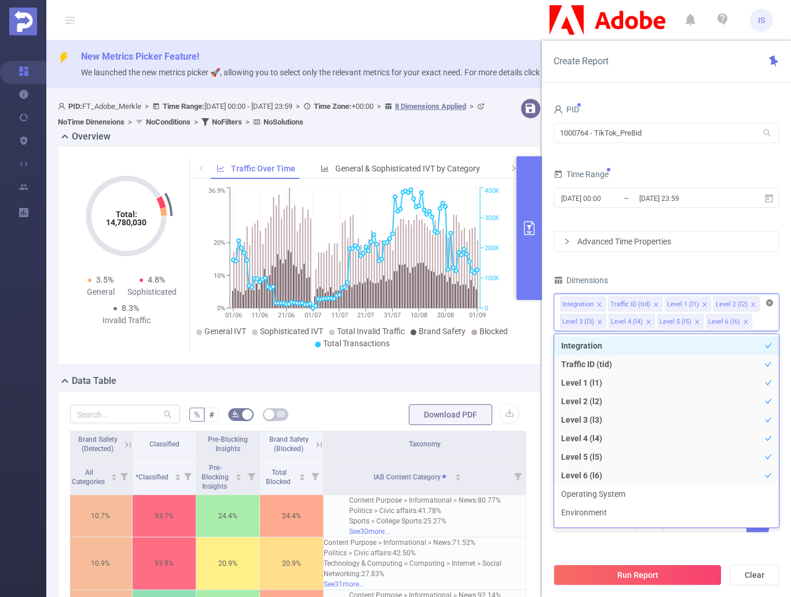
click at [768, 303] on icon "icon: close-circle" at bounding box center [769, 302] width 7 height 7
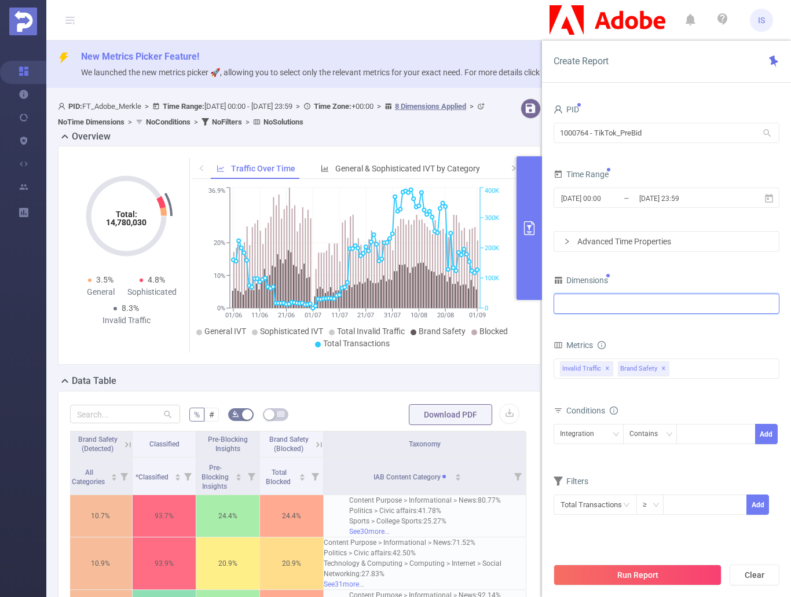
click at [612, 306] on div at bounding box center [666, 303] width 213 height 19
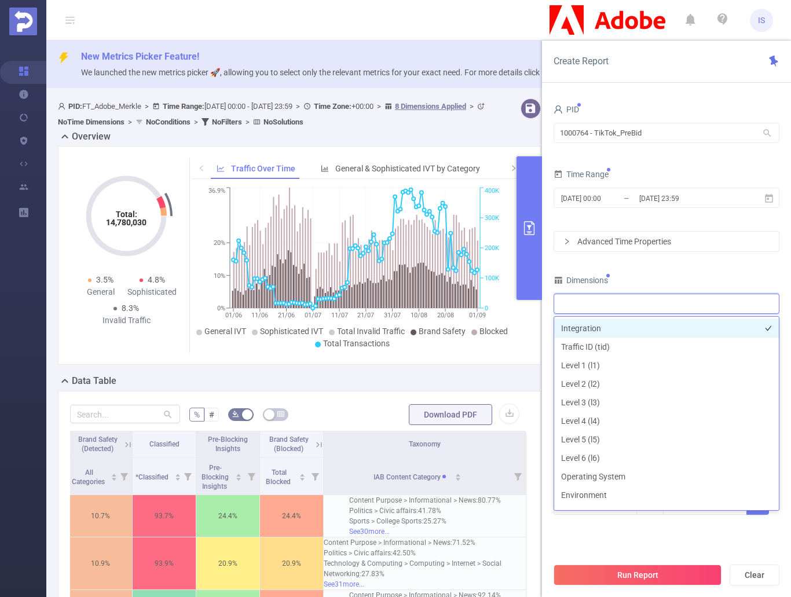
click at [584, 325] on li "Integration" at bounding box center [666, 328] width 225 height 19
click at [687, 265] on div "PID 1000764 - TikTok_PreBid 1000764 - TikTok_PreBid Time Range [DATE] 00:00 _ […" at bounding box center [666, 315] width 226 height 428
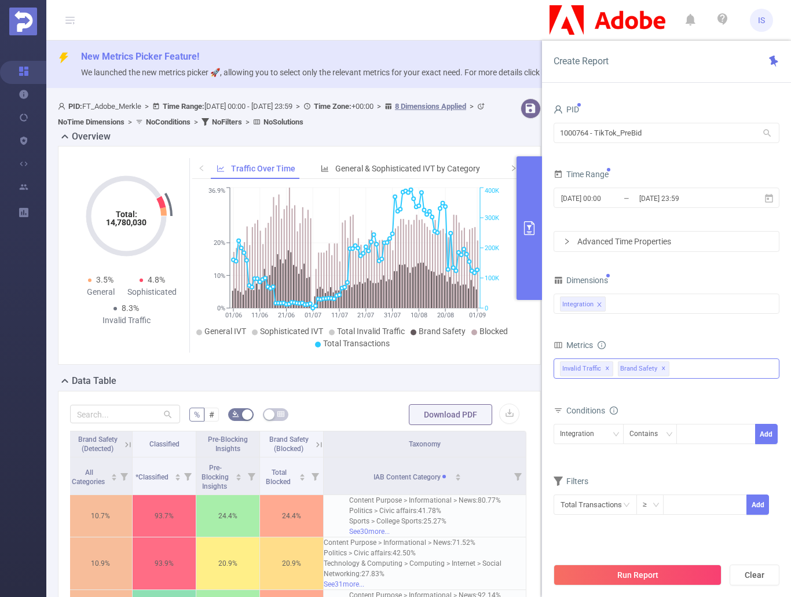
click at [661, 363] on span "✕" at bounding box center [663, 369] width 5 height 14
click at [659, 370] on div "Invalid Traffic ✕ Anti-Fraud Invalid Traffic Visibility Brand Safety Supply Int…" at bounding box center [666, 368] width 226 height 20
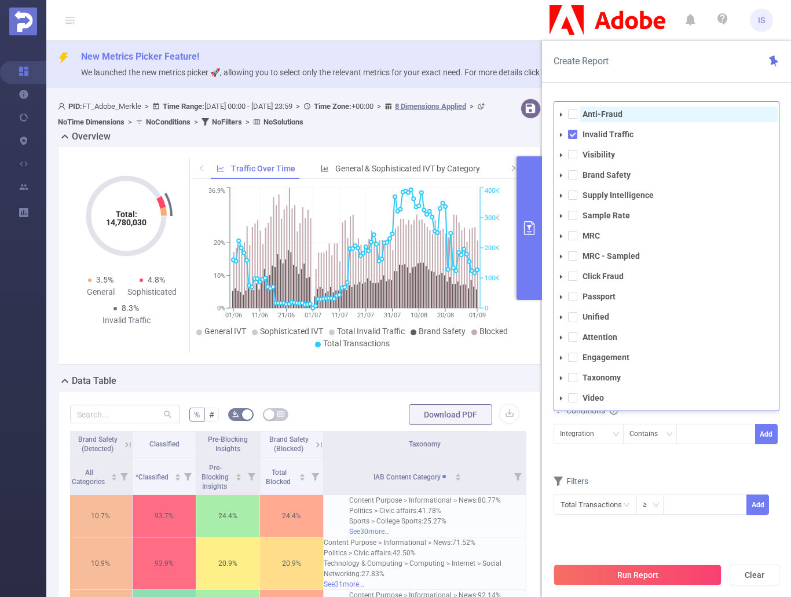
click at [605, 114] on strong "Anti-Fraud" at bounding box center [602, 113] width 40 height 9
click at [674, 466] on form "Dimensions Integration Metrics total Total General IVT Data Centers Disclosed B…" at bounding box center [666, 401] width 226 height 258
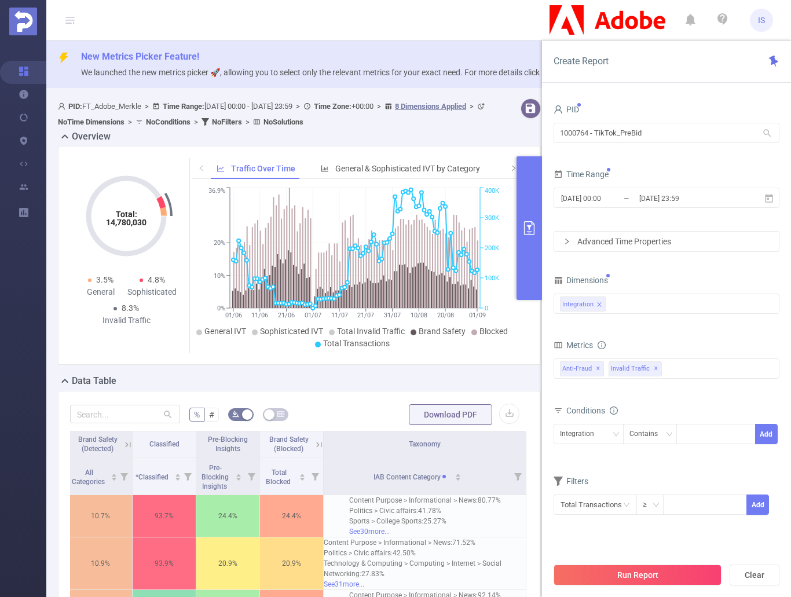
click at [626, 571] on button "Run Report" at bounding box center [637, 574] width 168 height 21
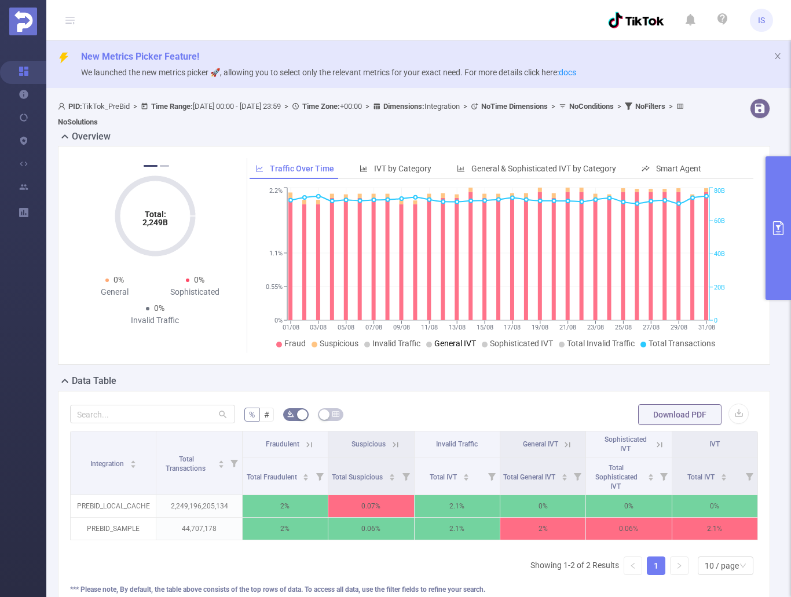
click at [775, 188] on button "primary" at bounding box center [777, 228] width 25 height 144
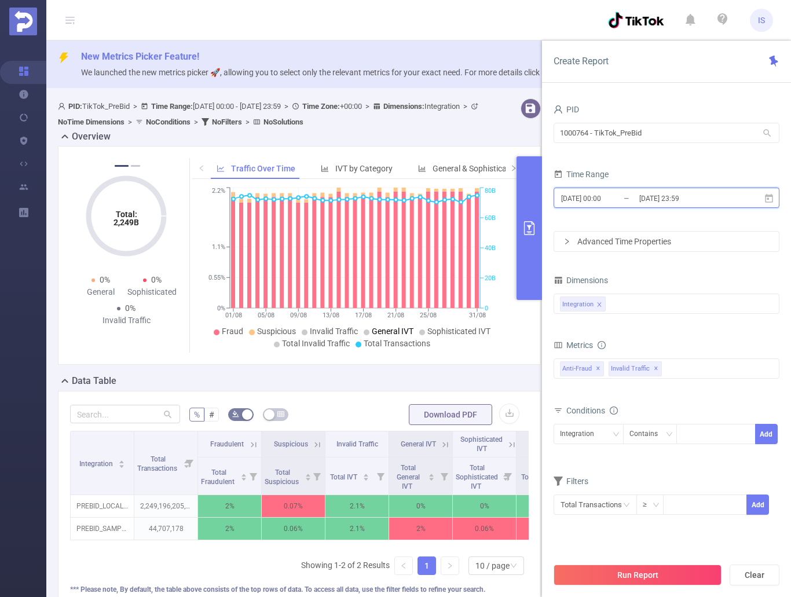
click at [767, 197] on icon at bounding box center [769, 197] width 8 height 9
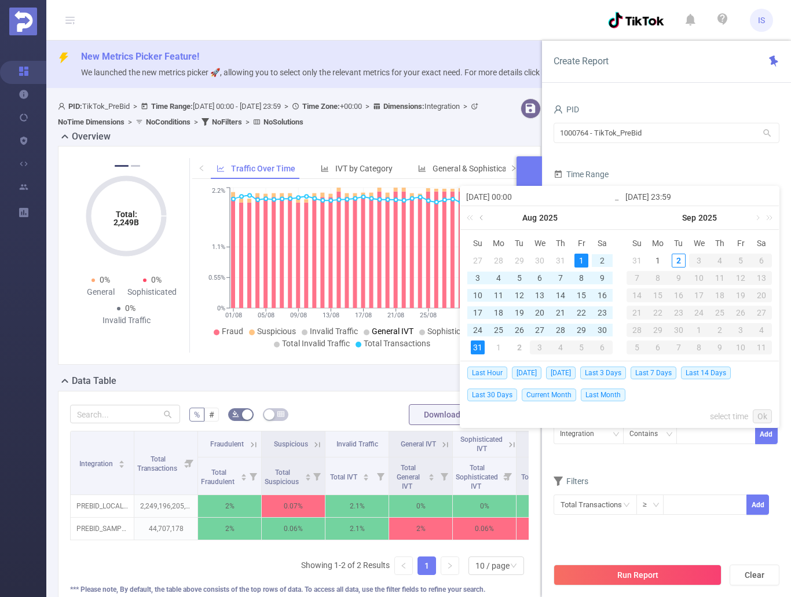
click at [479, 210] on link at bounding box center [482, 217] width 10 height 23
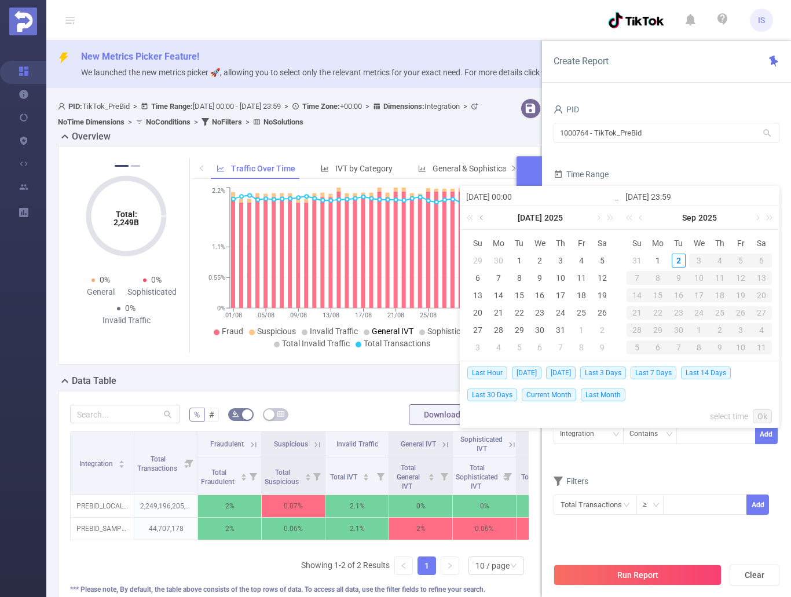
click at [479, 210] on link at bounding box center [482, 217] width 10 height 23
click at [481, 259] on div "1" at bounding box center [478, 260] width 14 height 14
click at [641, 217] on link at bounding box center [641, 217] width 10 height 23
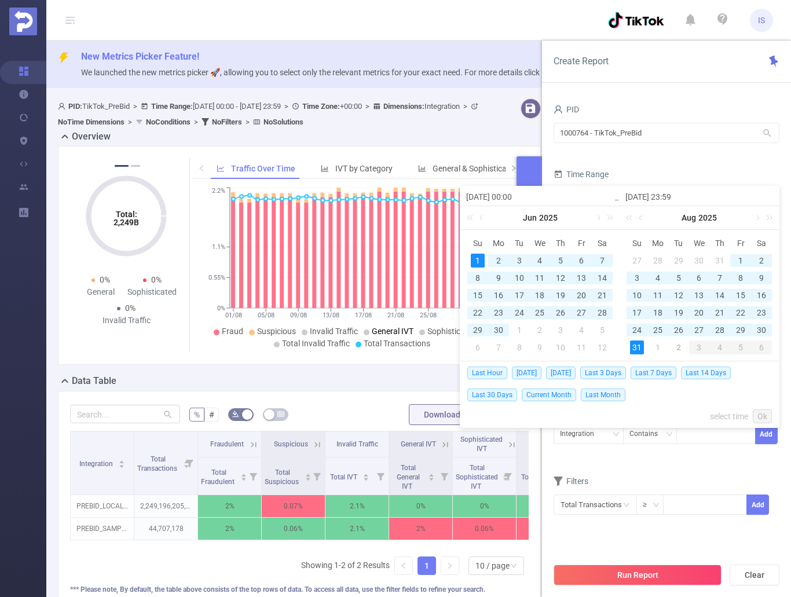
click at [635, 346] on div "31" at bounding box center [637, 347] width 14 height 14
type input "[DATE] 00:00"
click at [763, 414] on link "Ok" at bounding box center [761, 416] width 19 height 14
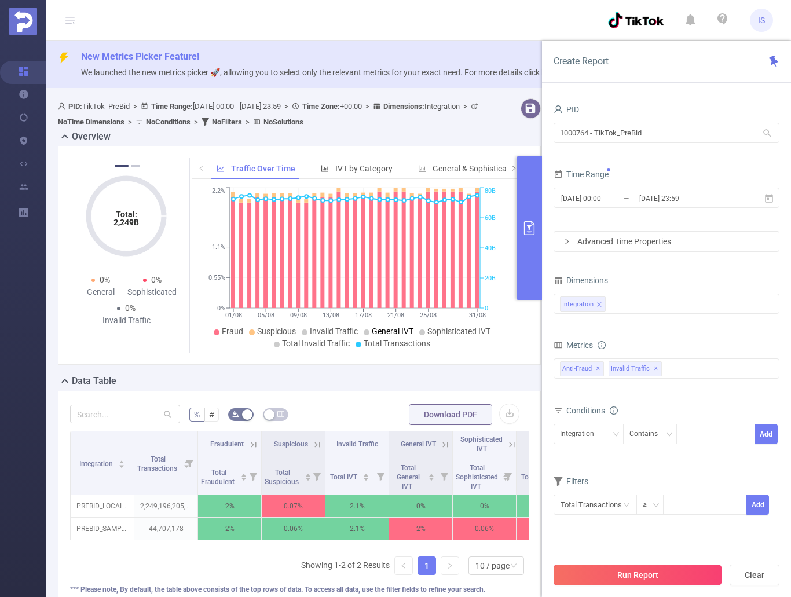
click at [638, 575] on button "Run Report" at bounding box center [637, 574] width 168 height 21
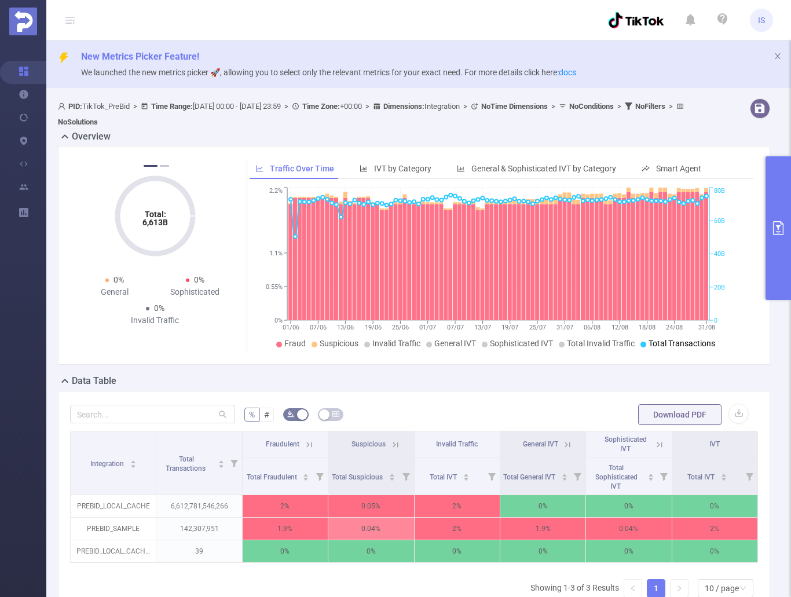
click at [777, 232] on icon "primary" at bounding box center [778, 228] width 14 height 14
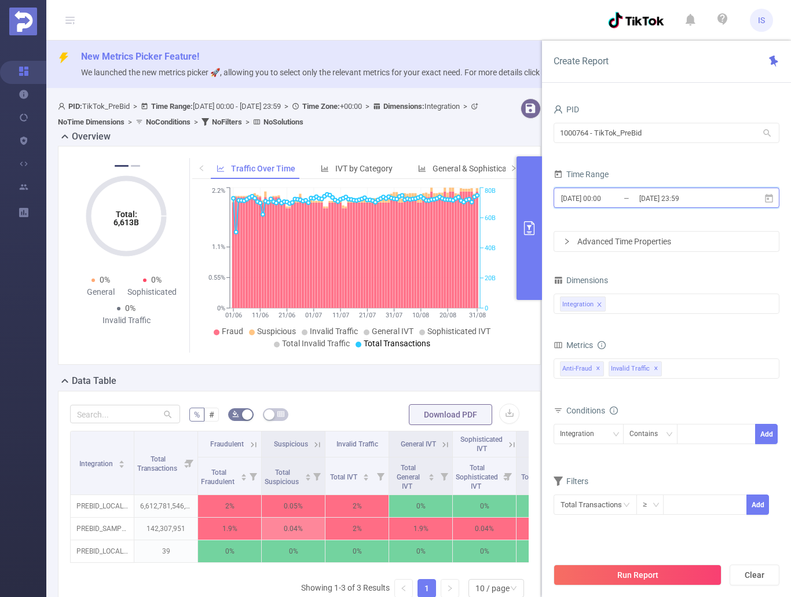
click at [773, 196] on icon at bounding box center [768, 198] width 10 height 10
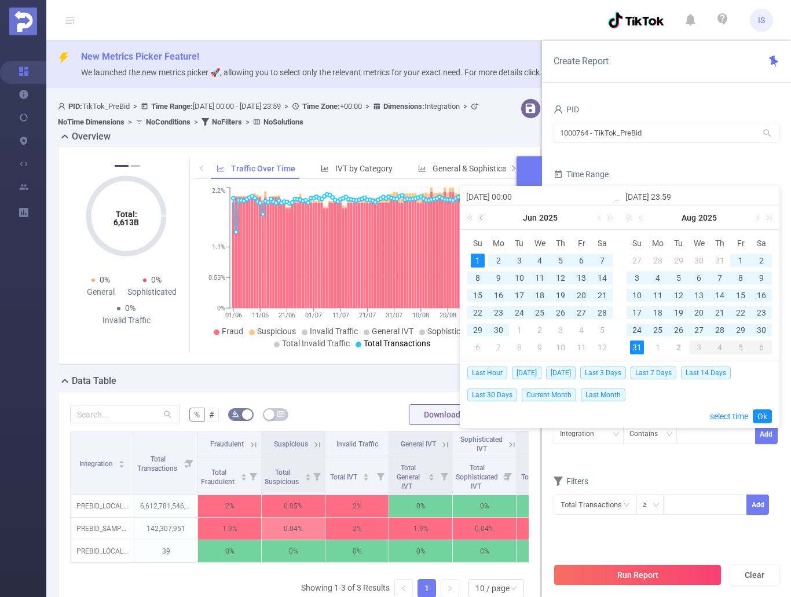
click at [482, 214] on link at bounding box center [482, 217] width 10 height 23
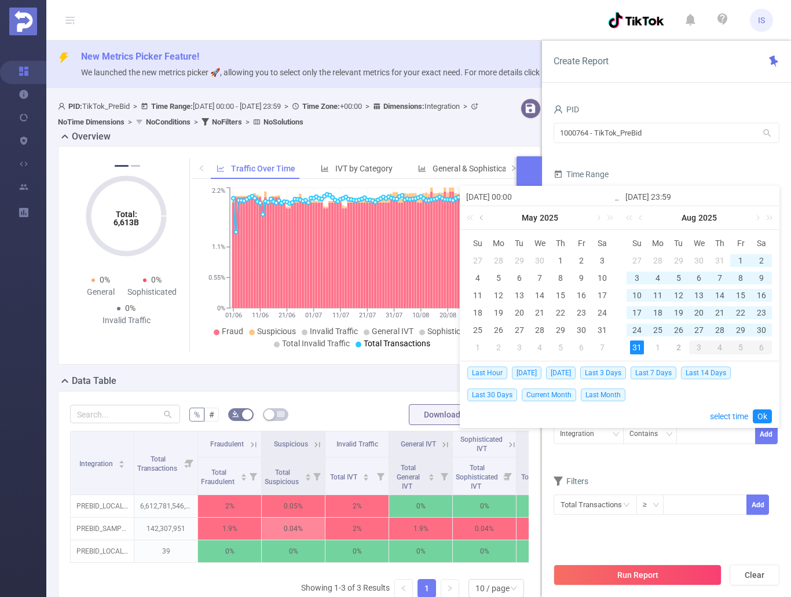
click at [479, 221] on link at bounding box center [482, 217] width 10 height 23
click at [479, 218] on link at bounding box center [482, 217] width 10 height 23
click at [543, 217] on link "2025" at bounding box center [548, 217] width 21 height 23
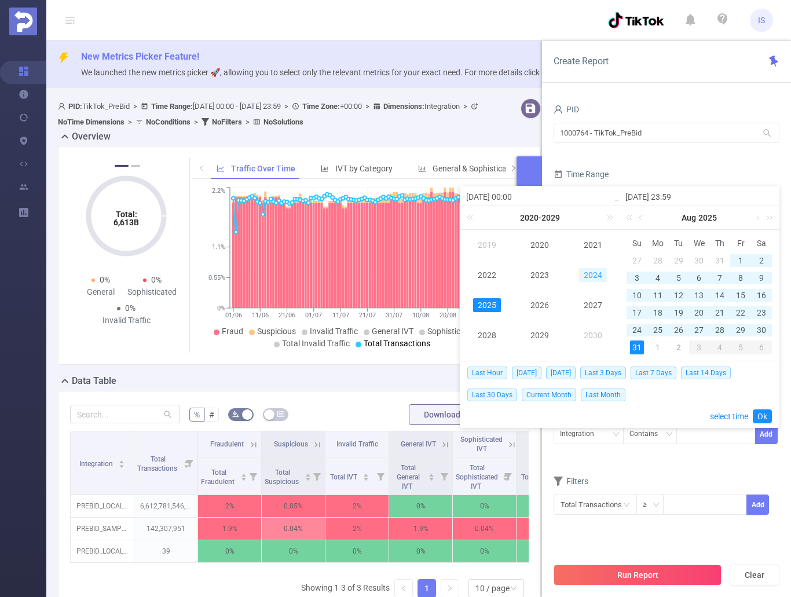
click at [596, 275] on link "2024" at bounding box center [593, 275] width 28 height 14
click at [497, 262] on div "1" at bounding box center [498, 260] width 14 height 14
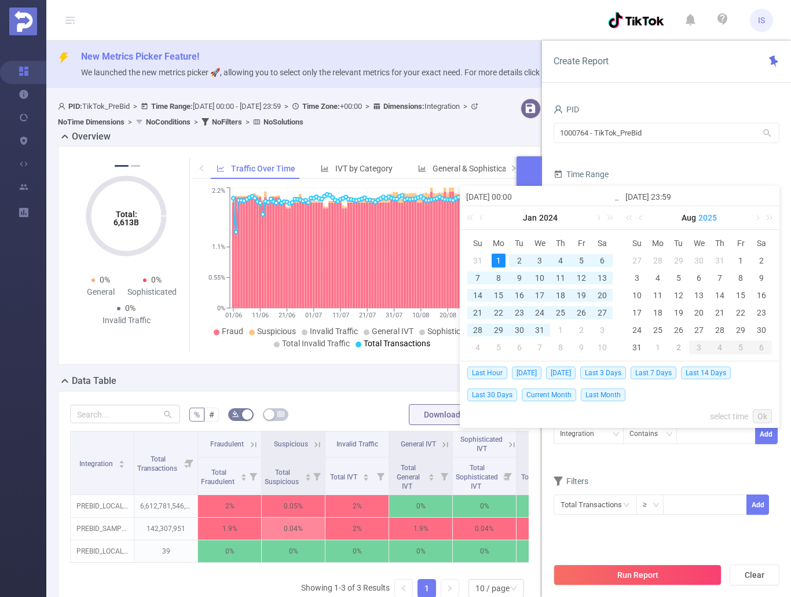
click at [711, 215] on link "2025" at bounding box center [707, 217] width 21 height 23
click at [651, 300] on link "2025" at bounding box center [646, 305] width 28 height 14
click at [688, 218] on link "Aug" at bounding box center [688, 217] width 17 height 23
click at [647, 245] on link "Jan" at bounding box center [645, 245] width 23 height 14
click at [699, 256] on div "1" at bounding box center [699, 260] width 14 height 14
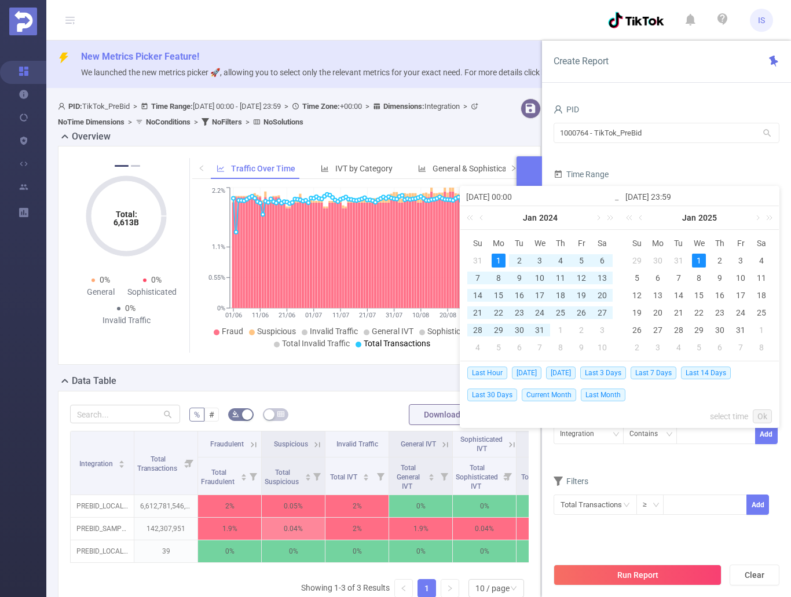
type input "[DATE] 00:00"
type input "[DATE] 23:59"
type input "[DATE] 00:00"
type input "[DATE] 23:59"
click at [765, 413] on link "Ok" at bounding box center [761, 416] width 19 height 14
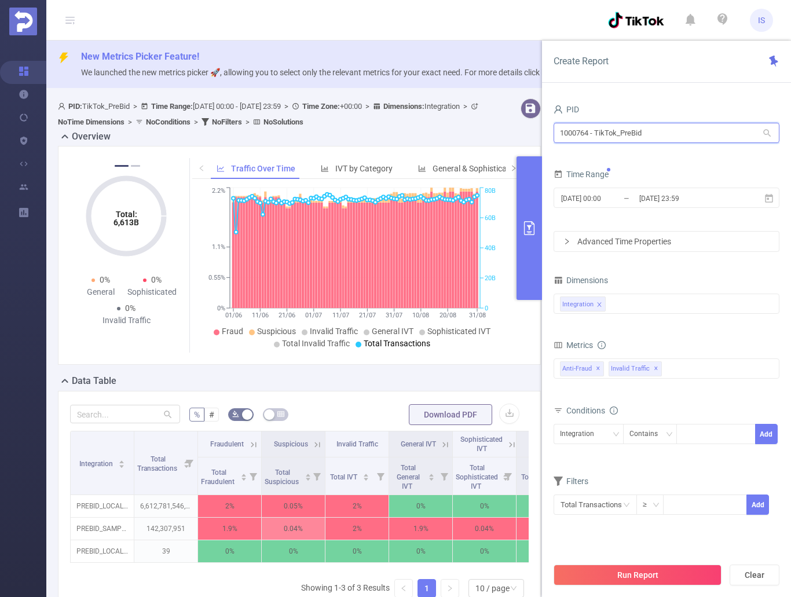
drag, startPoint x: 652, startPoint y: 137, endPoint x: 549, endPoint y: 128, distance: 104.0
click at [549, 128] on div "PID 1000764 - TikTok_PreBid 1000764 - TikTok_PreBid Time Range [DATE] 00:00 _ […" at bounding box center [666, 353] width 249 height 527
drag, startPoint x: 636, startPoint y: 135, endPoint x: 550, endPoint y: 133, distance: 85.7
click at [550, 133] on div "PID 763 763 Time Range [DATE] 00:00 _ [DATE] 23:59 Advanced Time Properties Dim…" at bounding box center [666, 353] width 249 height 527
click at [668, 86] on div "Create Report PID 763 763 Time Range [DATE] 00:00 _ [DATE] 23:59 Advanced Time …" at bounding box center [666, 319] width 249 height 556
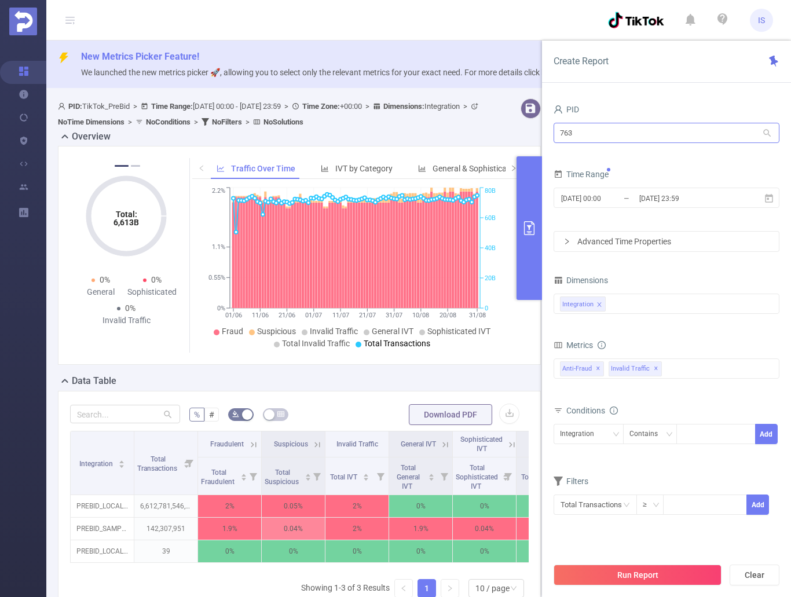
click at [624, 142] on div "763 763" at bounding box center [666, 133] width 226 height 27
click at [625, 137] on input "763" at bounding box center [666, 133] width 226 height 20
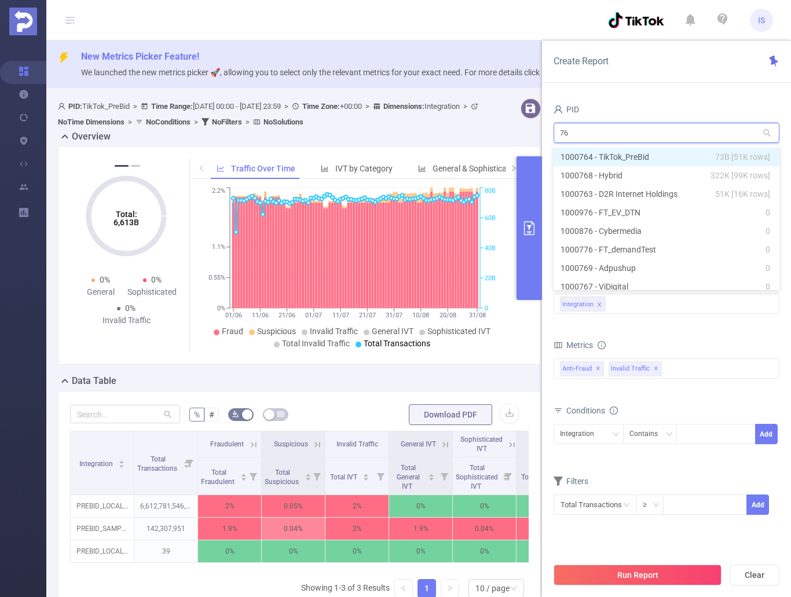
type input "7"
type input "tik"
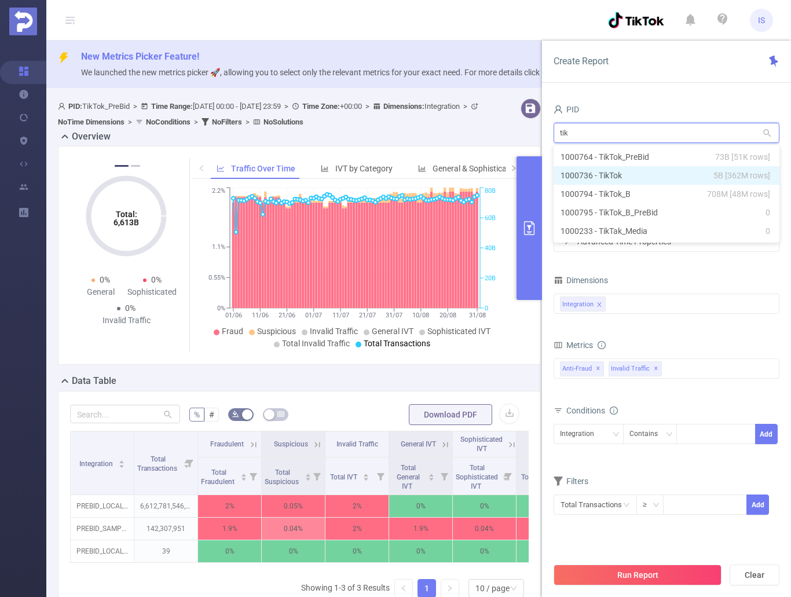
click at [607, 174] on li "1000736 - TikTok 5B [362M rows]" at bounding box center [666, 175] width 226 height 19
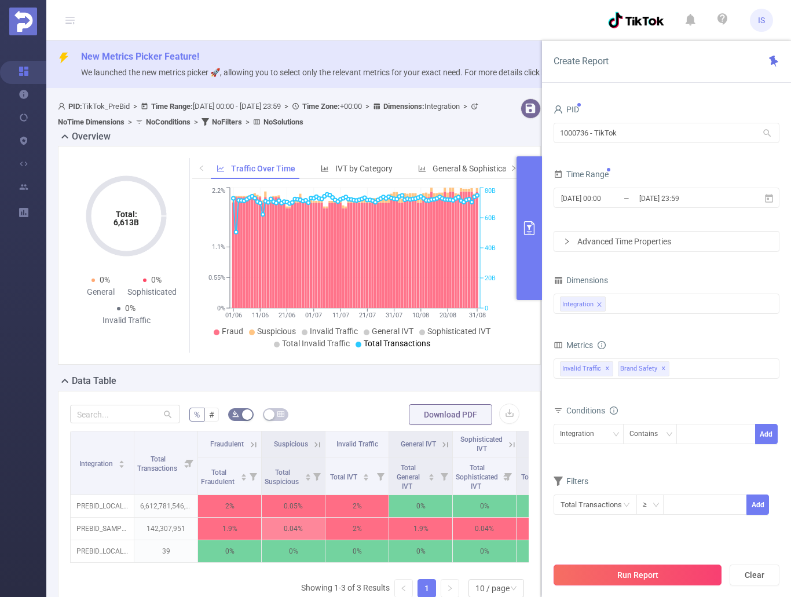
click at [630, 571] on button "Run Report" at bounding box center [637, 574] width 168 height 21
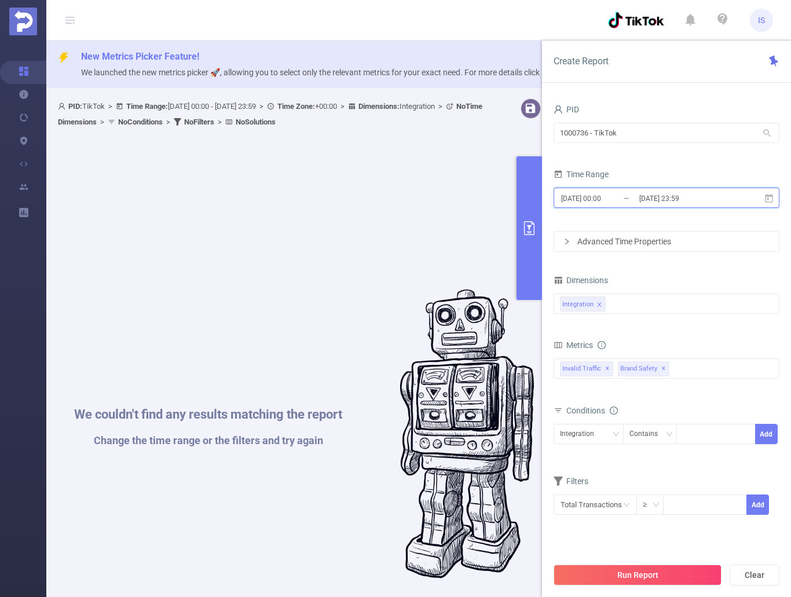
click at [764, 196] on icon at bounding box center [768, 198] width 10 height 10
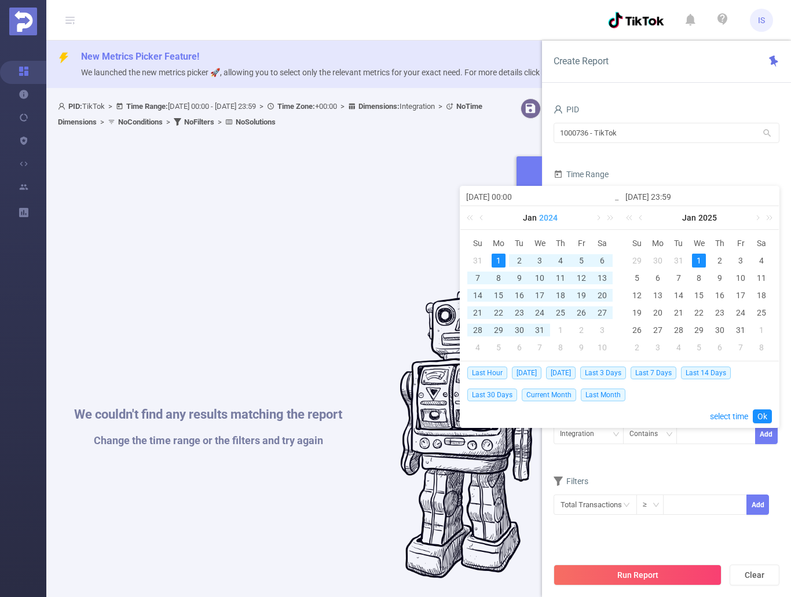
click at [553, 214] on link "2024" at bounding box center [548, 217] width 21 height 23
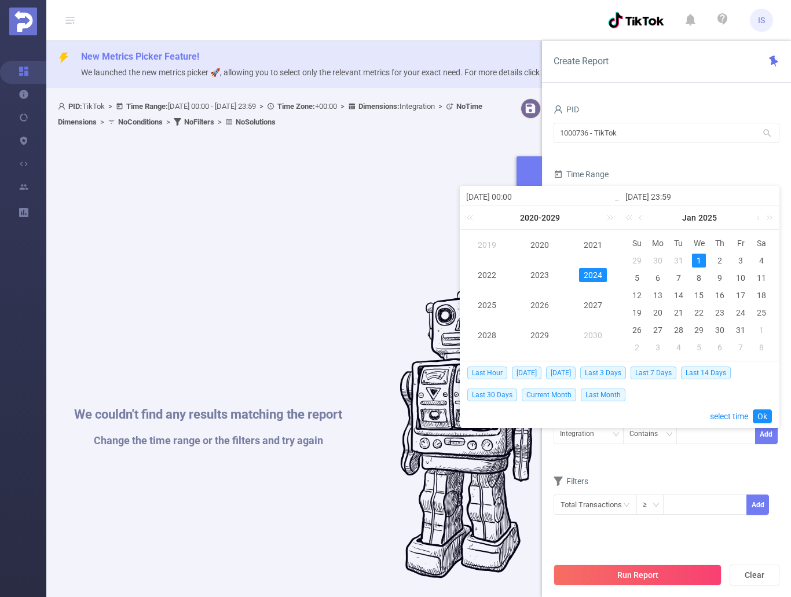
click at [490, 303] on link "2025" at bounding box center [487, 305] width 28 height 14
click at [526, 215] on link "Jan" at bounding box center [529, 217] width 16 height 23
click at [685, 215] on link "Jan" at bounding box center [689, 217] width 16 height 23
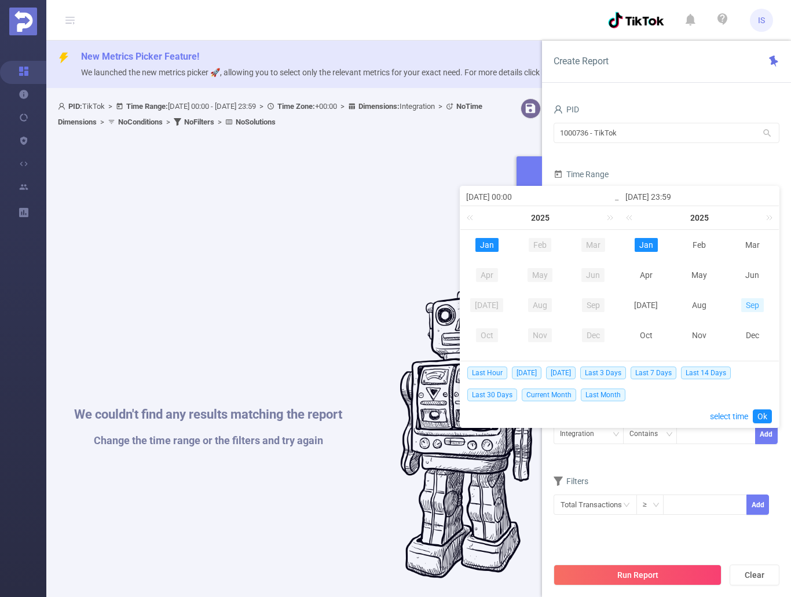
click at [754, 303] on link "Sep" at bounding box center [752, 305] width 23 height 14
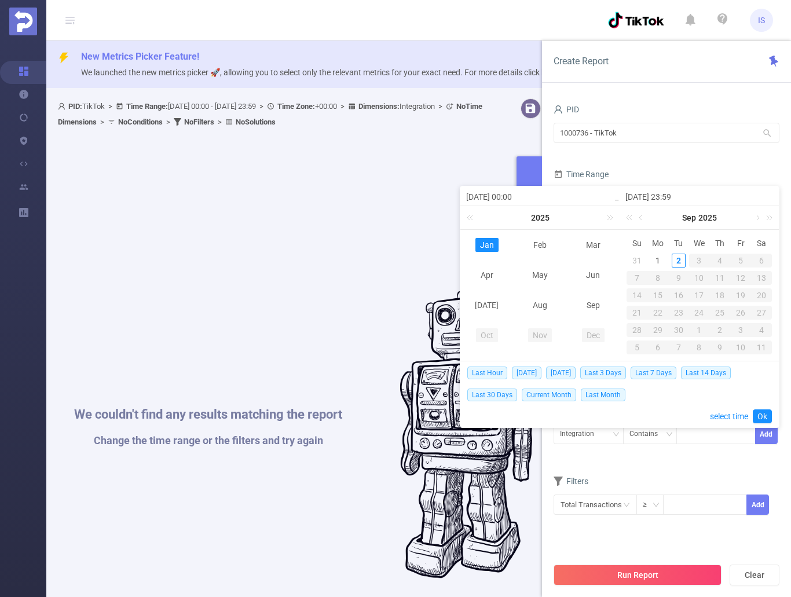
click at [533, 300] on link "Aug" at bounding box center [540, 305] width 24 height 14
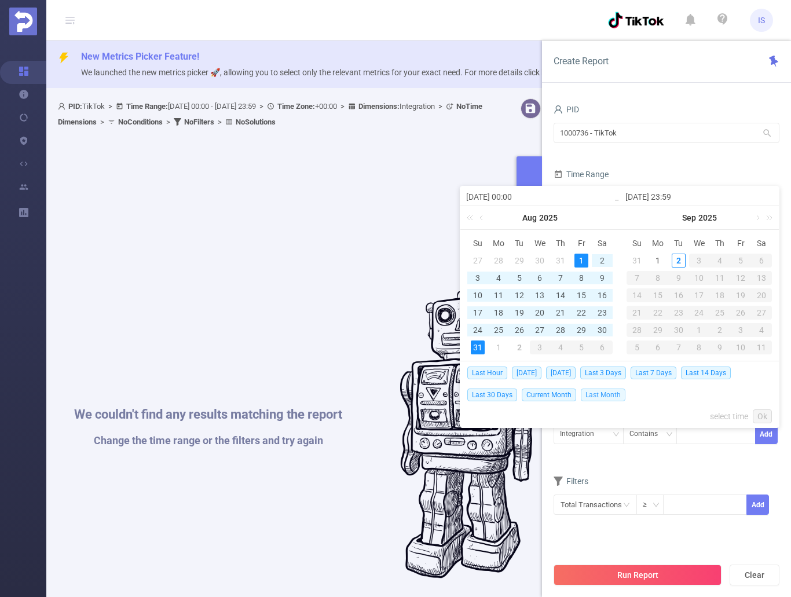
click at [611, 391] on span "Last Month" at bounding box center [602, 394] width 45 height 13
type input "[DATE] 00:00"
type input "[DATE] 23:59"
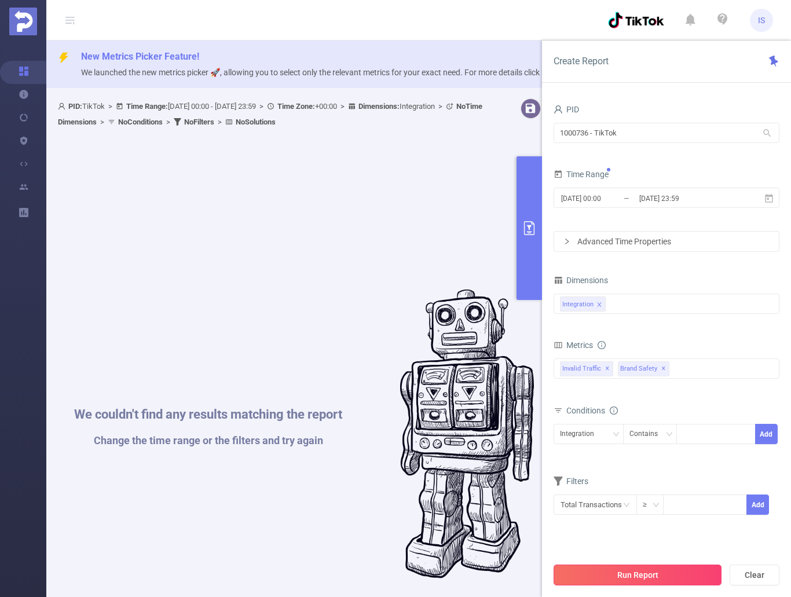
click at [675, 570] on button "Run Report" at bounding box center [637, 574] width 168 height 21
click at [663, 368] on span "Brand Safety ✕" at bounding box center [644, 368] width 52 height 15
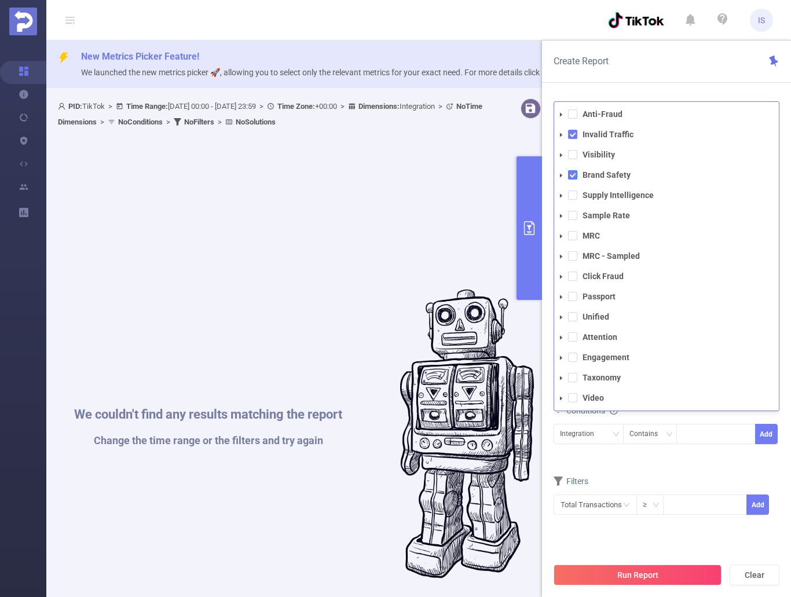
click at [574, 174] on span at bounding box center [572, 174] width 9 height 9
click at [572, 111] on span at bounding box center [572, 113] width 9 height 9
click at [691, 465] on form "Dimensions Integration Metrics total Total General IVT Data Centers Disclosed B…" at bounding box center [666, 401] width 226 height 258
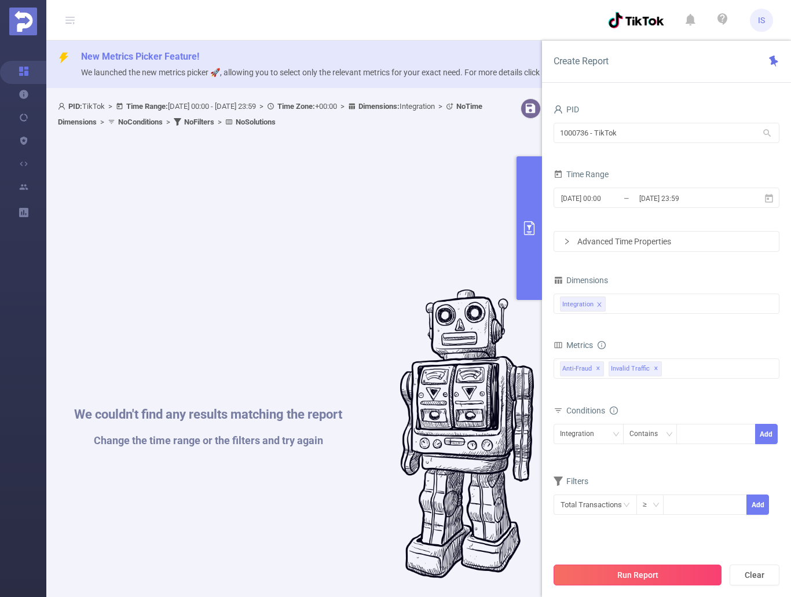
click at [651, 573] on button "Run Report" at bounding box center [637, 574] width 168 height 21
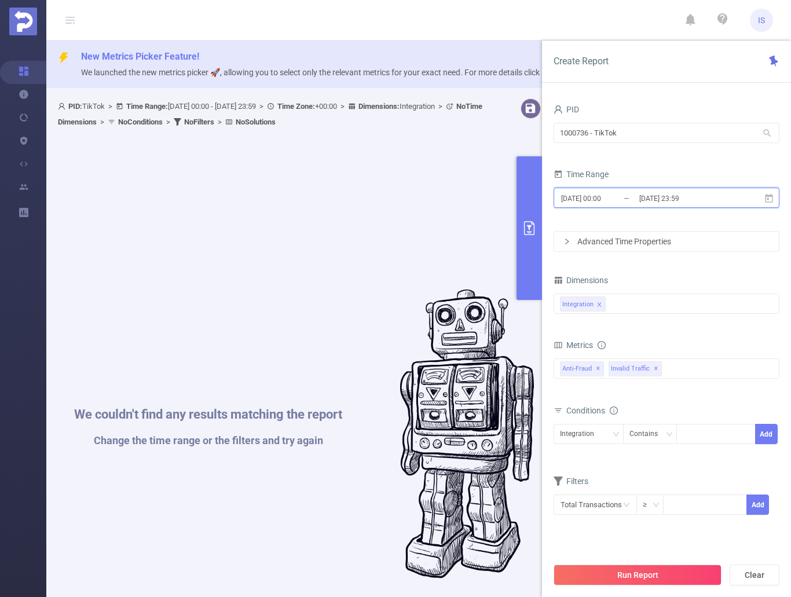
click at [766, 193] on icon at bounding box center [768, 198] width 10 height 10
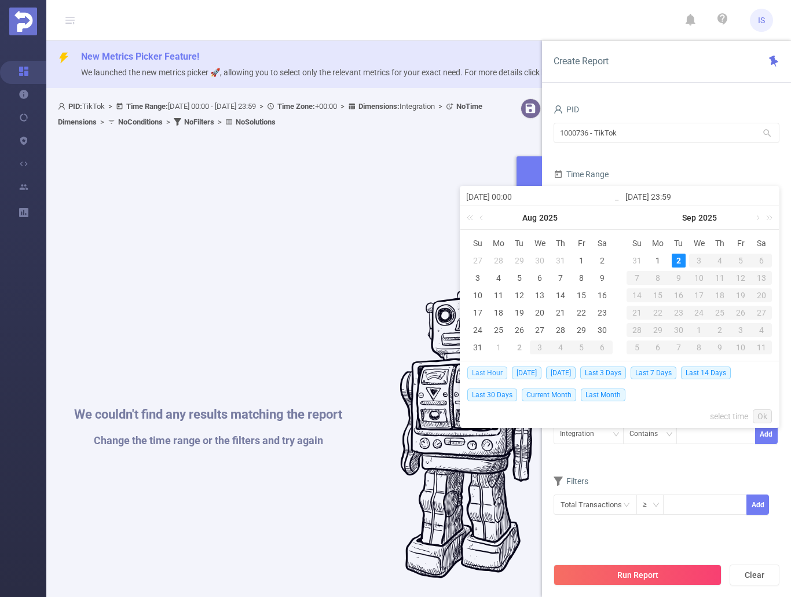
click at [491, 372] on span "Last Hour" at bounding box center [487, 372] width 40 height 13
type input "[DATE] 08:00"
type input "[DATE] 08:59"
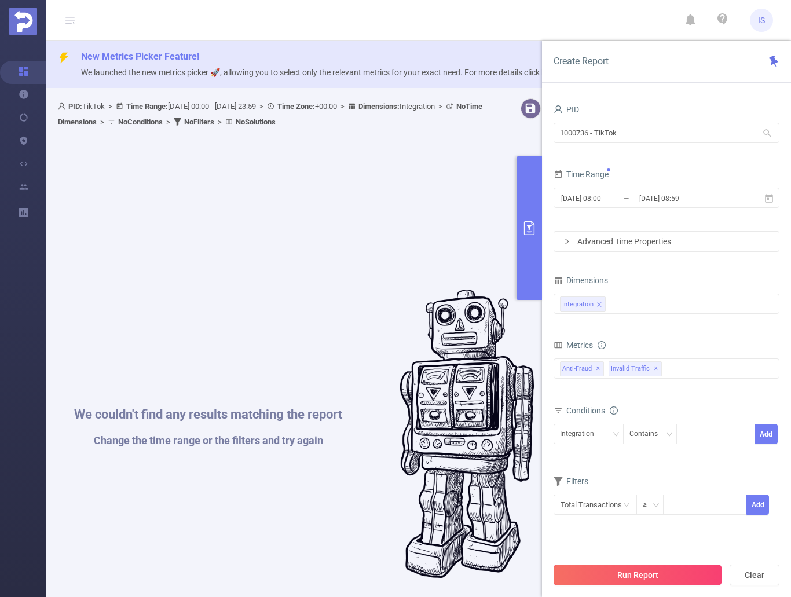
click at [681, 574] on button "Run Report" at bounding box center [637, 574] width 168 height 21
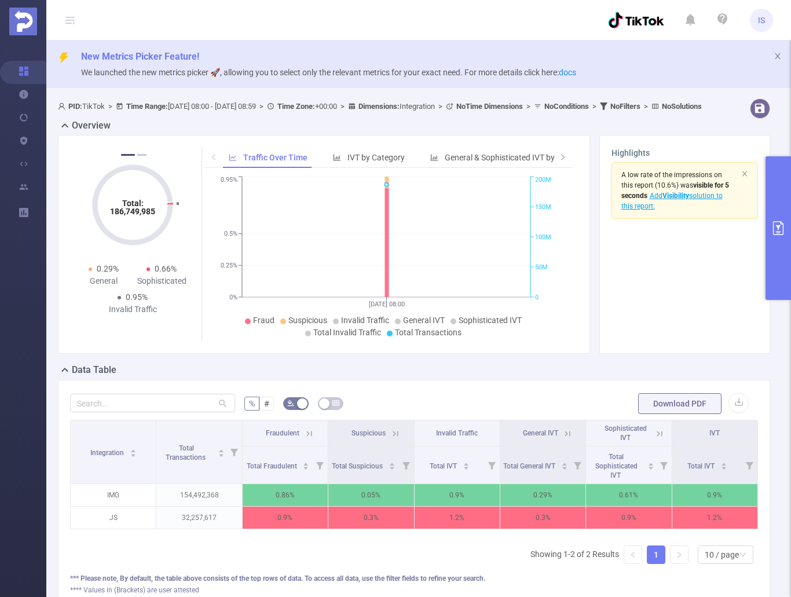
click at [776, 223] on icon "primary" at bounding box center [778, 228] width 14 height 14
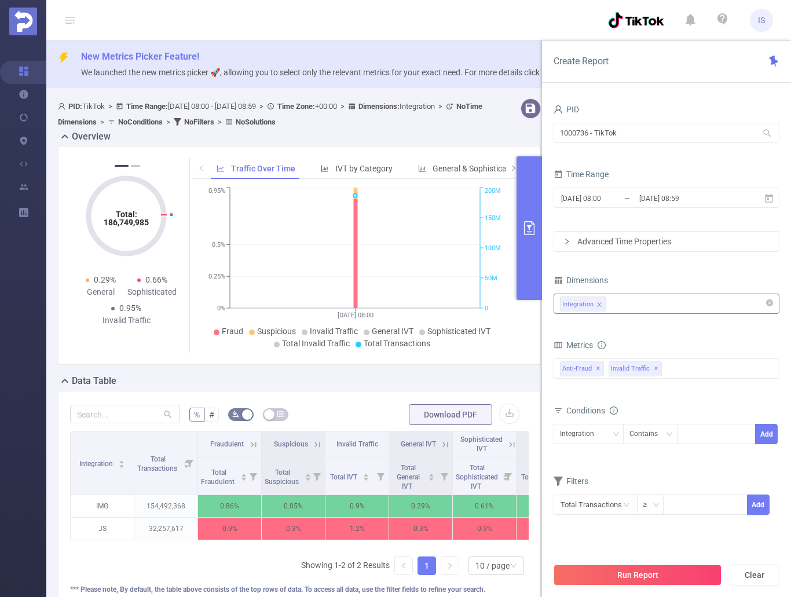
click at [619, 306] on div "Integration" at bounding box center [666, 303] width 213 height 19
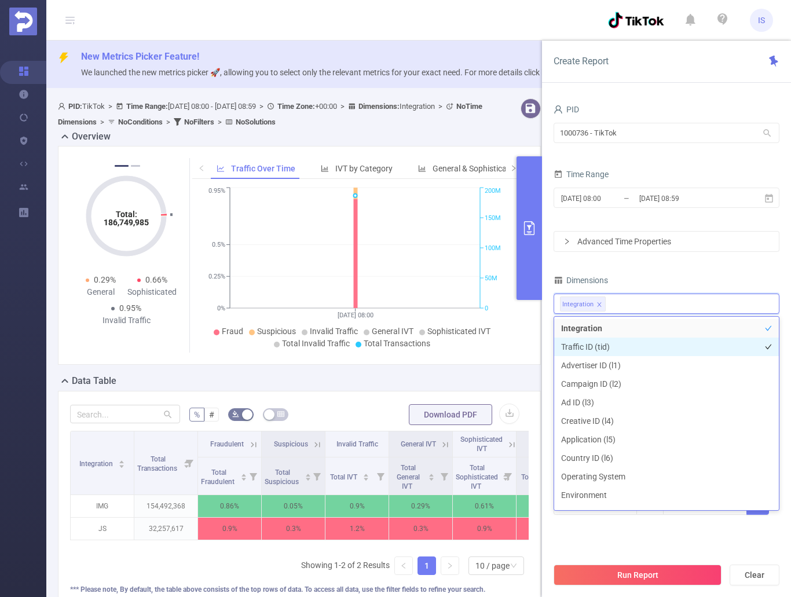
click at [589, 342] on li "Traffic ID (tid)" at bounding box center [666, 346] width 225 height 19
drag, startPoint x: 598, startPoint y: 300, endPoint x: 617, endPoint y: 317, distance: 25.0
click at [598, 300] on span at bounding box center [599, 304] width 6 height 13
click at [691, 275] on div "Dimensions" at bounding box center [666, 281] width 226 height 19
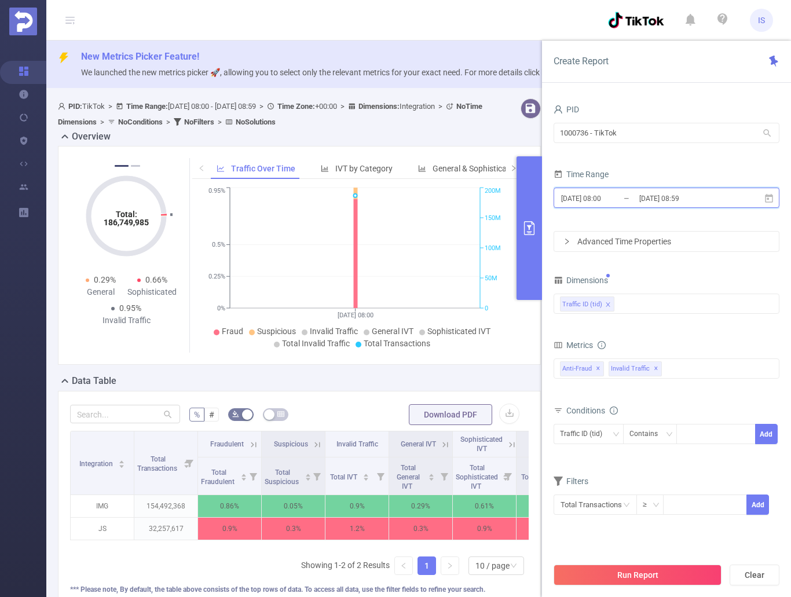
click at [770, 195] on icon at bounding box center [769, 197] width 8 height 9
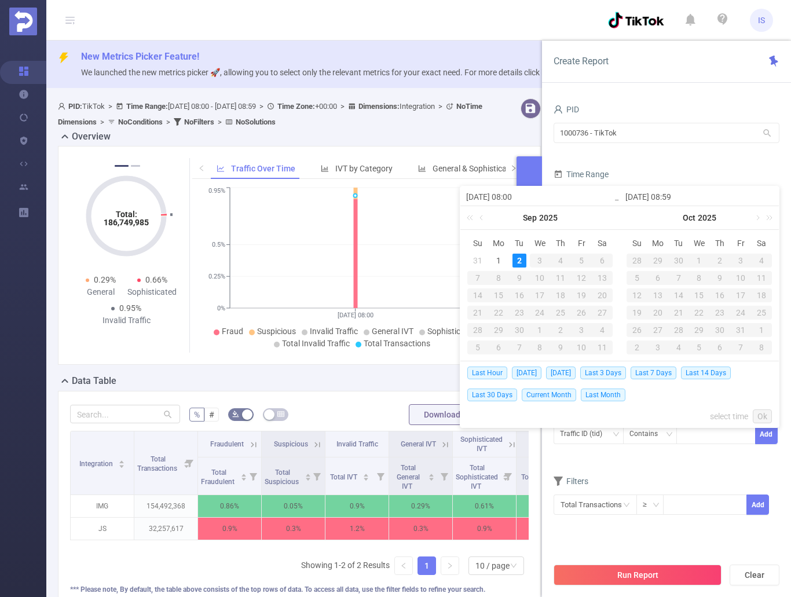
click at [722, 155] on form "PID 1000736 - TikTok 1000736 - TikTok Time Range [DATE] 08:00 _ [DATE] 08:59 Ad…" at bounding box center [666, 176] width 226 height 150
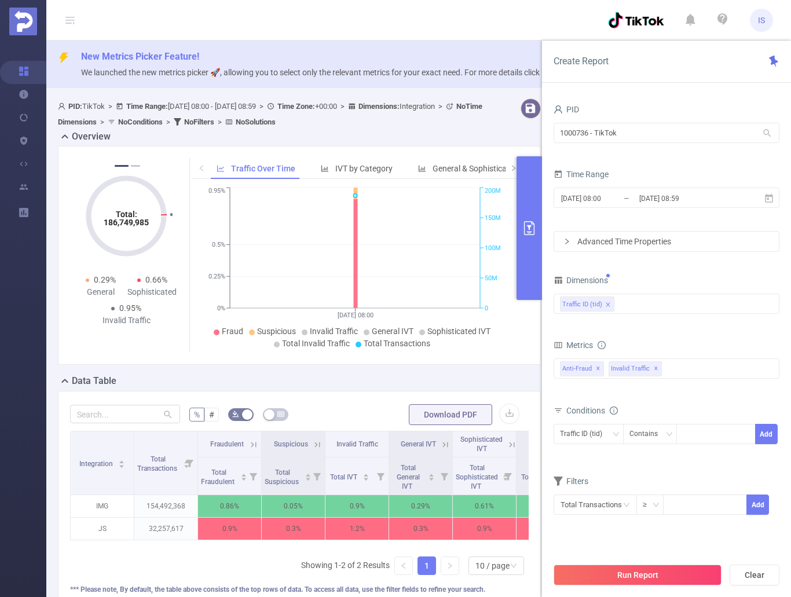
click at [707, 546] on section "PID 1000736 - TikTok 1000736 - TikTok Time Range [DATE] 08:00 _ [DATE] 08:59 Ad…" at bounding box center [666, 328] width 226 height 455
click at [728, 136] on input "1000736 - TikTok" at bounding box center [666, 133] width 226 height 20
click at [585, 130] on input "941" at bounding box center [666, 133] width 226 height 20
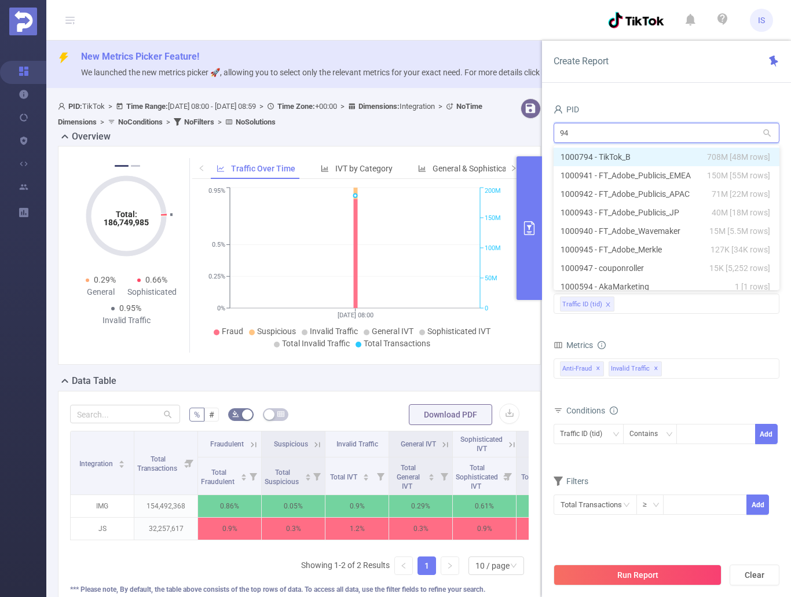
type input "9"
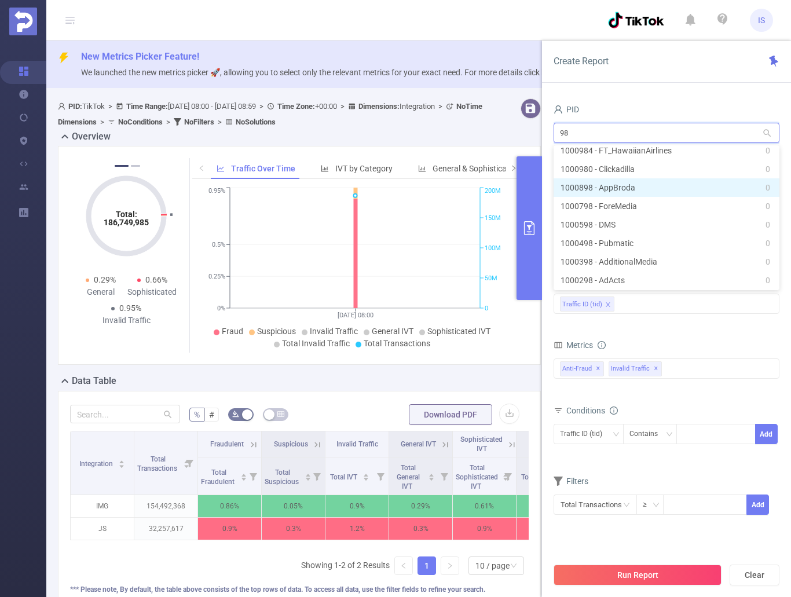
scroll to position [230, 0]
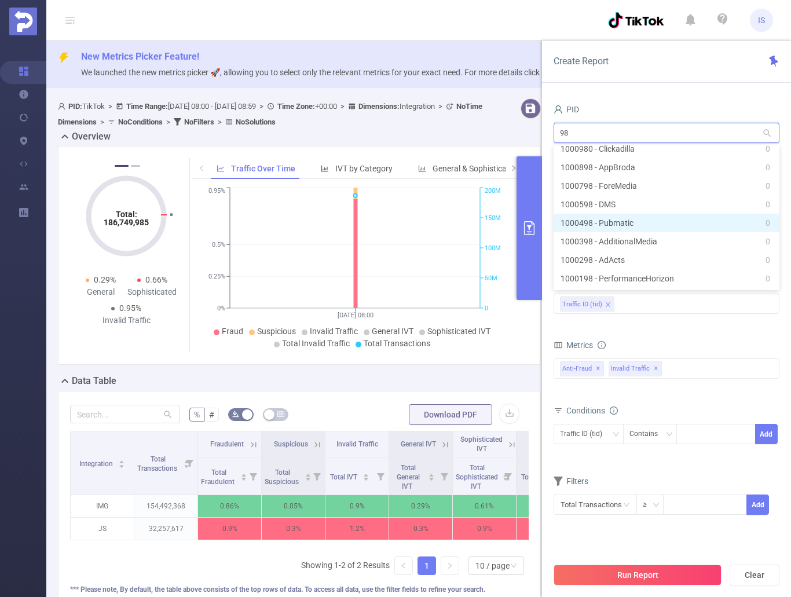
type input "9"
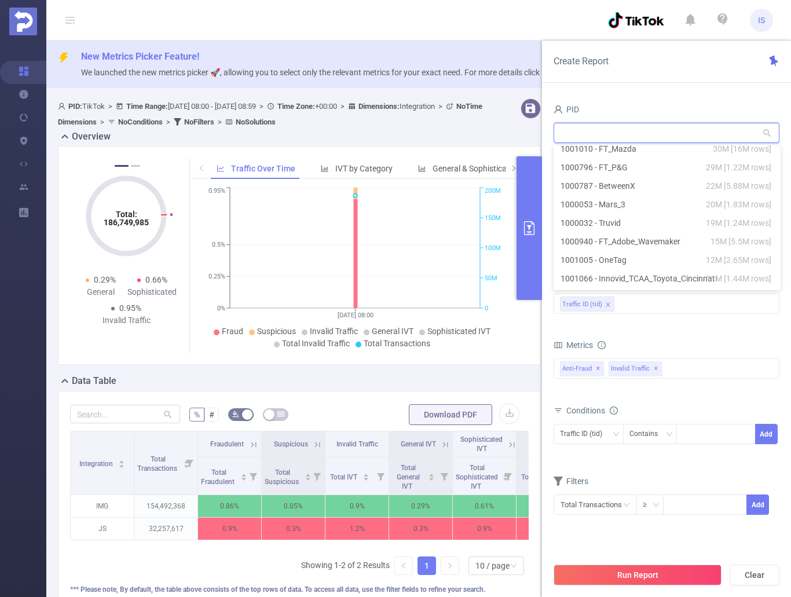
scroll to position [2, 0]
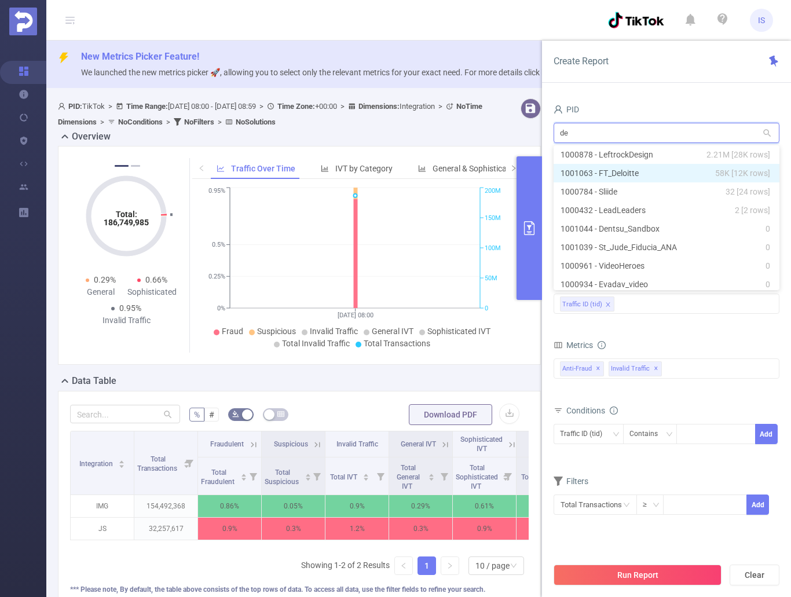
type input "d"
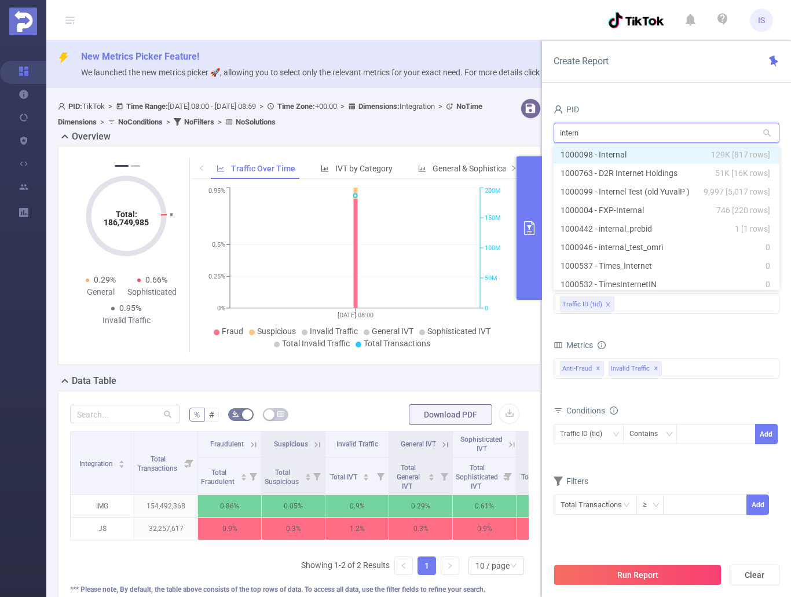
type input "interna"
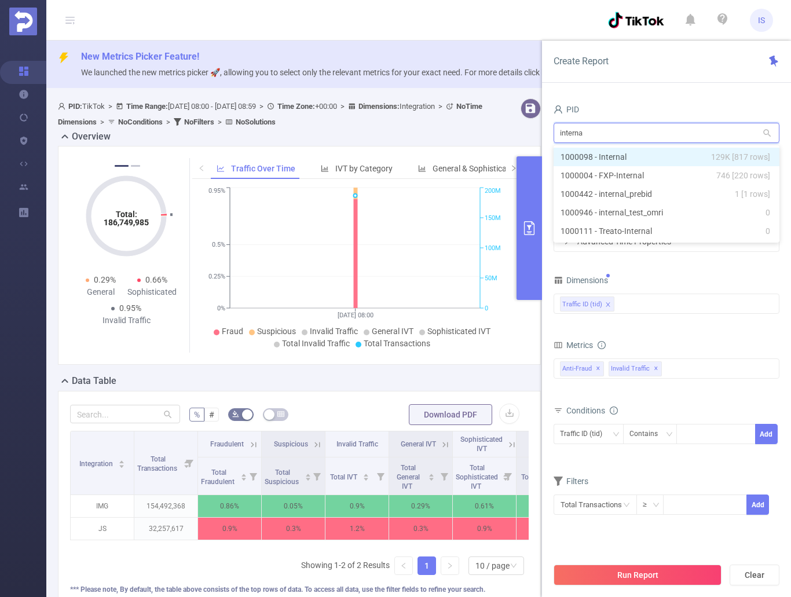
click at [613, 155] on li "1000098 - Internal 129K [817 rows]" at bounding box center [666, 157] width 226 height 19
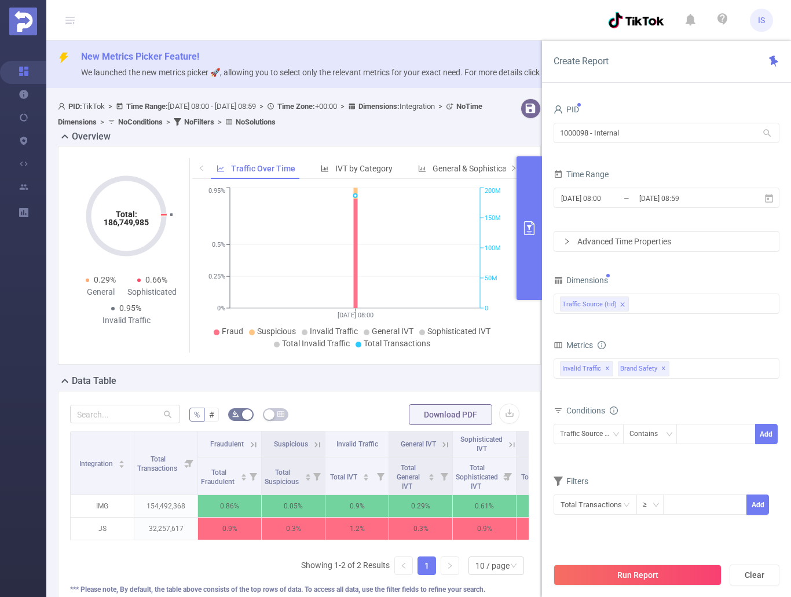
click at [652, 571] on button "Run Report" at bounding box center [637, 574] width 168 height 21
